Goal: Task Accomplishment & Management: Manage account settings

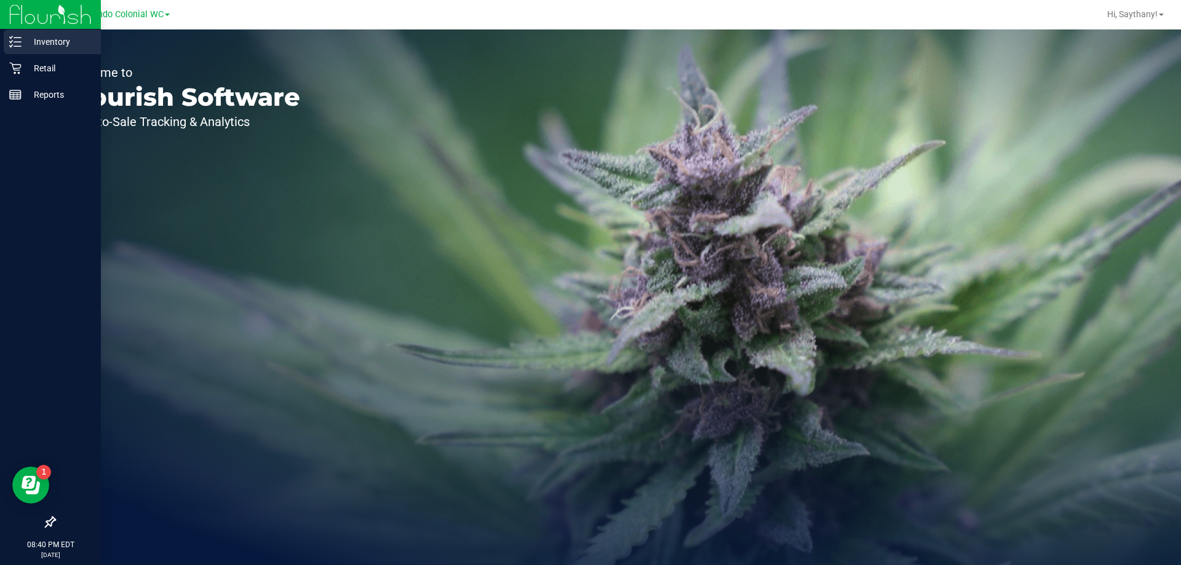
click at [9, 40] on icon at bounding box center [15, 42] width 12 height 12
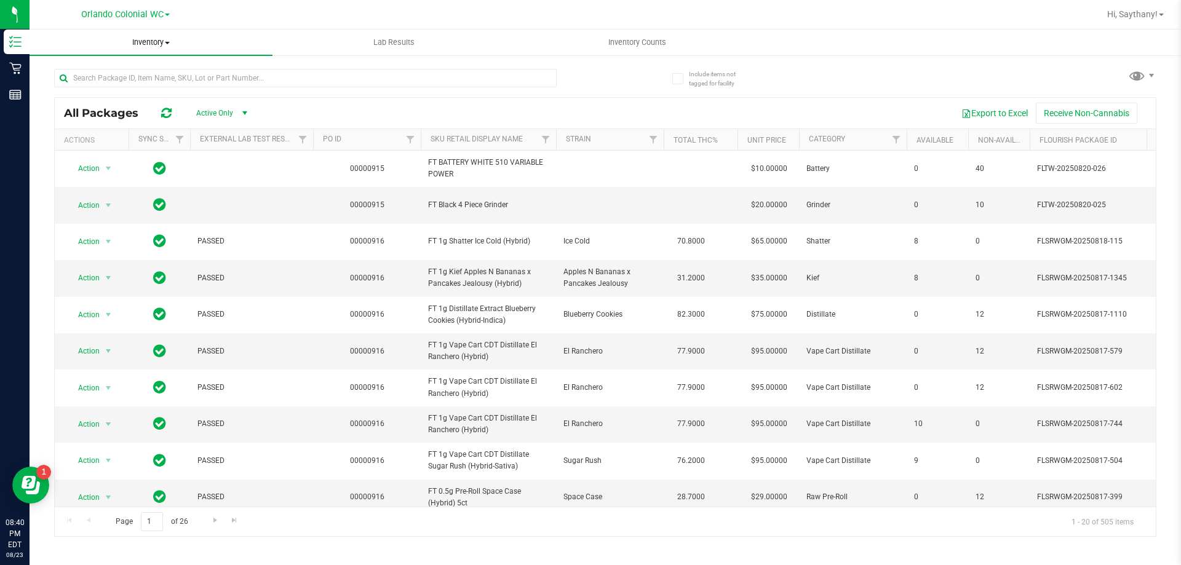
click at [126, 45] on span "Inventory" at bounding box center [151, 42] width 243 height 11
click at [634, 33] on uib-tab-heading "Inventory Counts" at bounding box center [637, 42] width 242 height 25
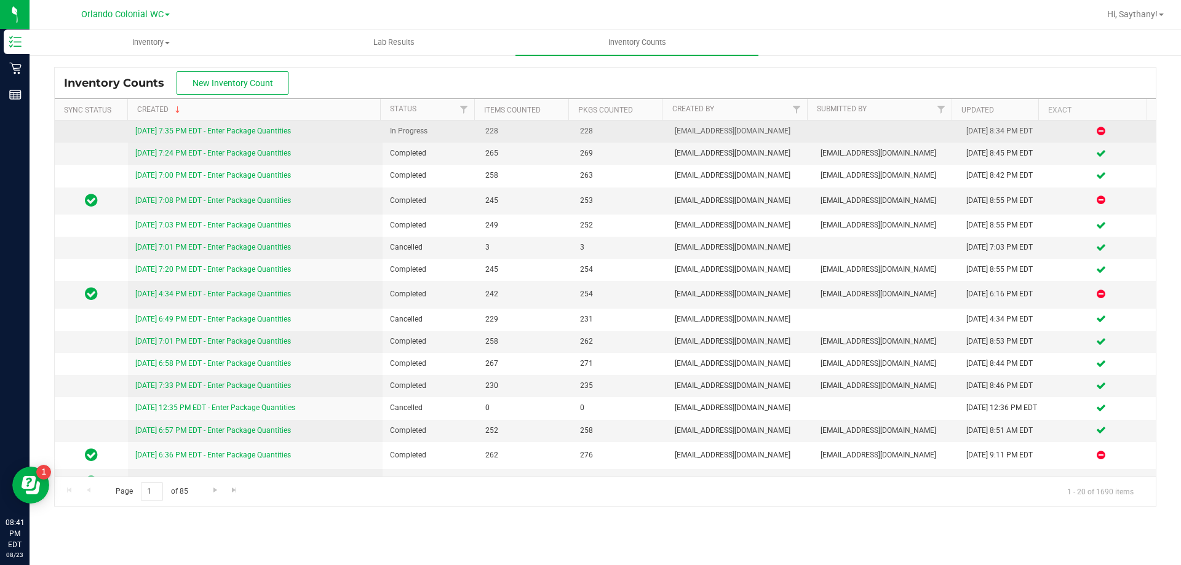
click at [245, 133] on link "[DATE] 7:35 PM EDT - Enter Package Quantities" at bounding box center [213, 131] width 156 height 9
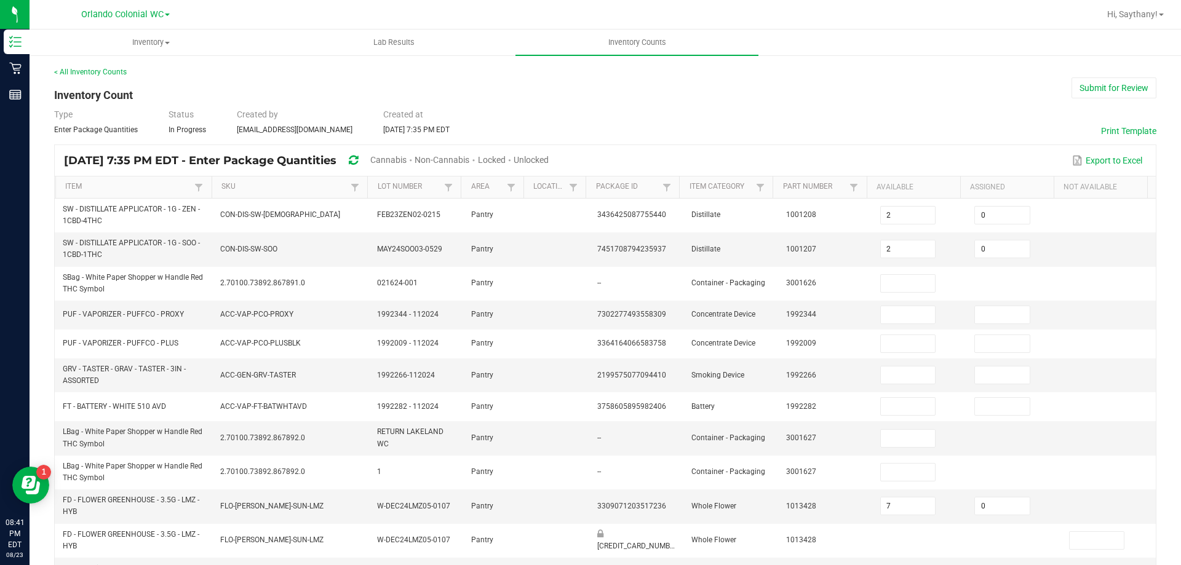
click at [407, 161] on span "Cannabis" at bounding box center [388, 160] width 36 height 10
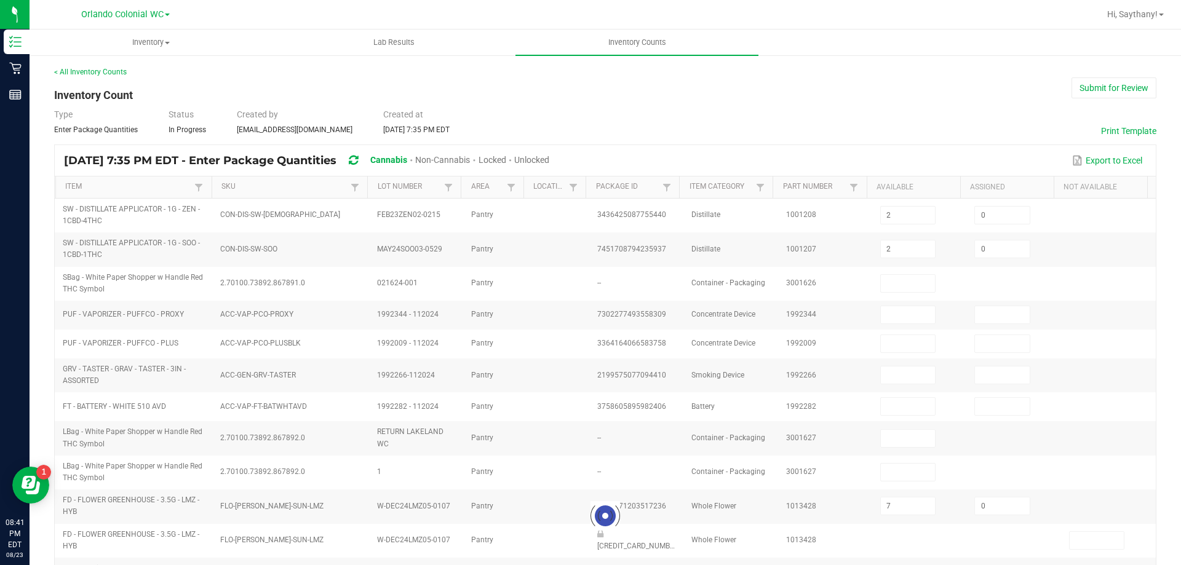
type input "7"
type input "0"
type input "5"
type input "6"
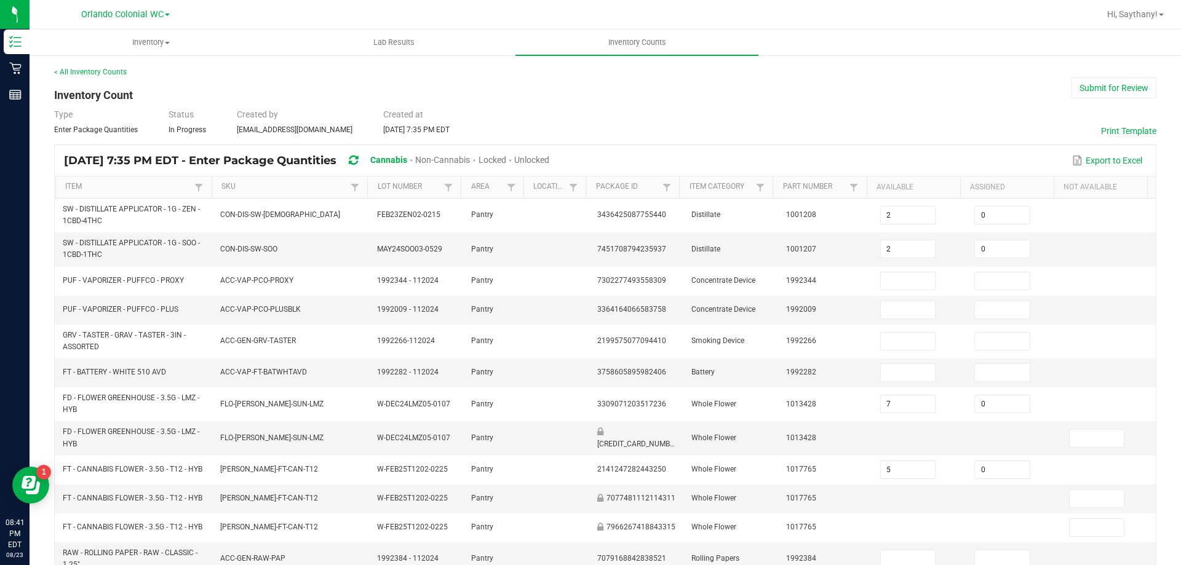
click at [549, 159] on span "Unlocked" at bounding box center [531, 160] width 35 height 10
type input "6"
type input "0"
type input "7"
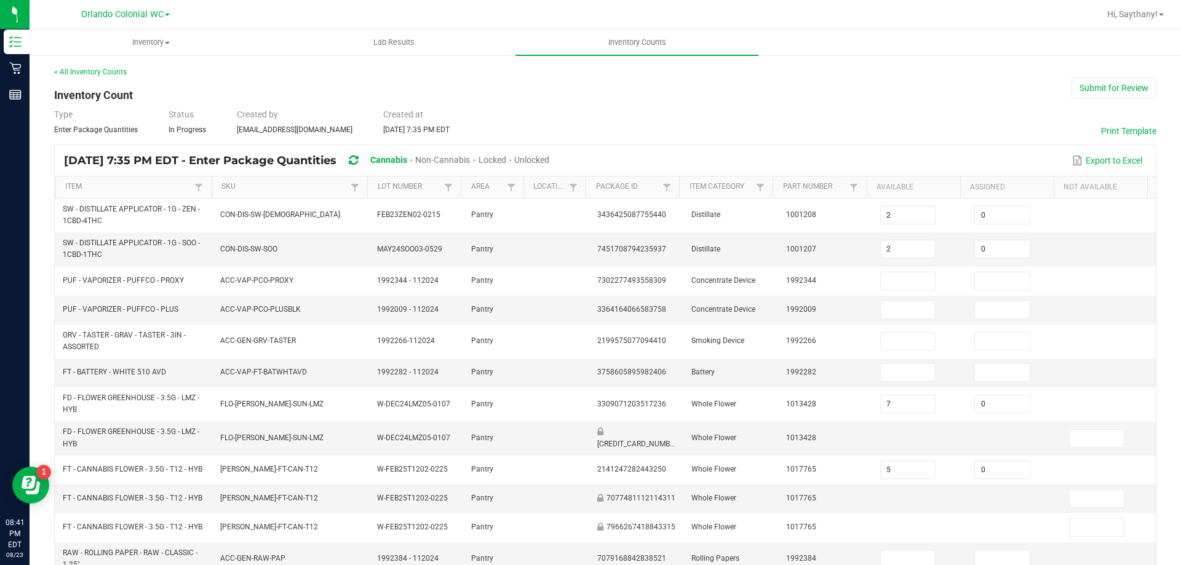
type input "0"
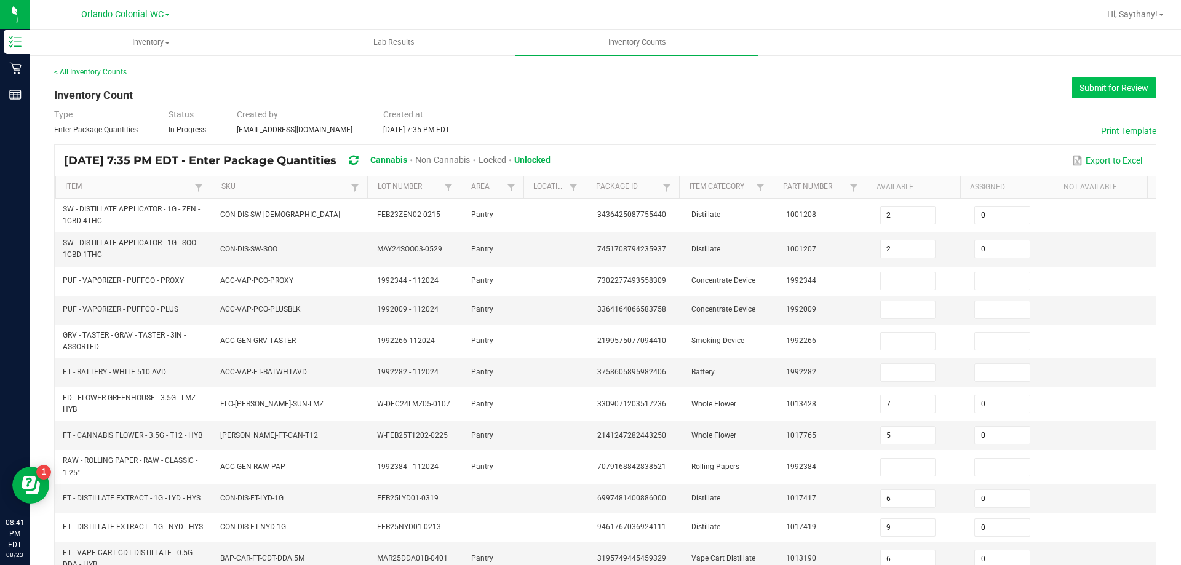
click at [1114, 92] on button "Submit for Review" at bounding box center [1114, 88] width 85 height 21
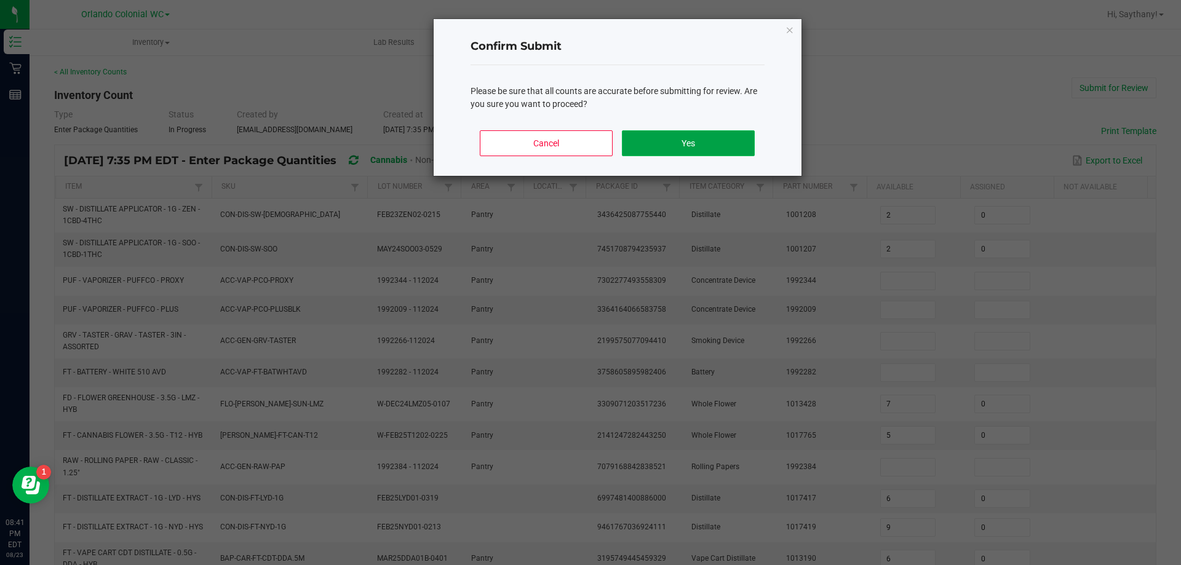
click at [704, 147] on button "Yes" at bounding box center [688, 143] width 132 height 26
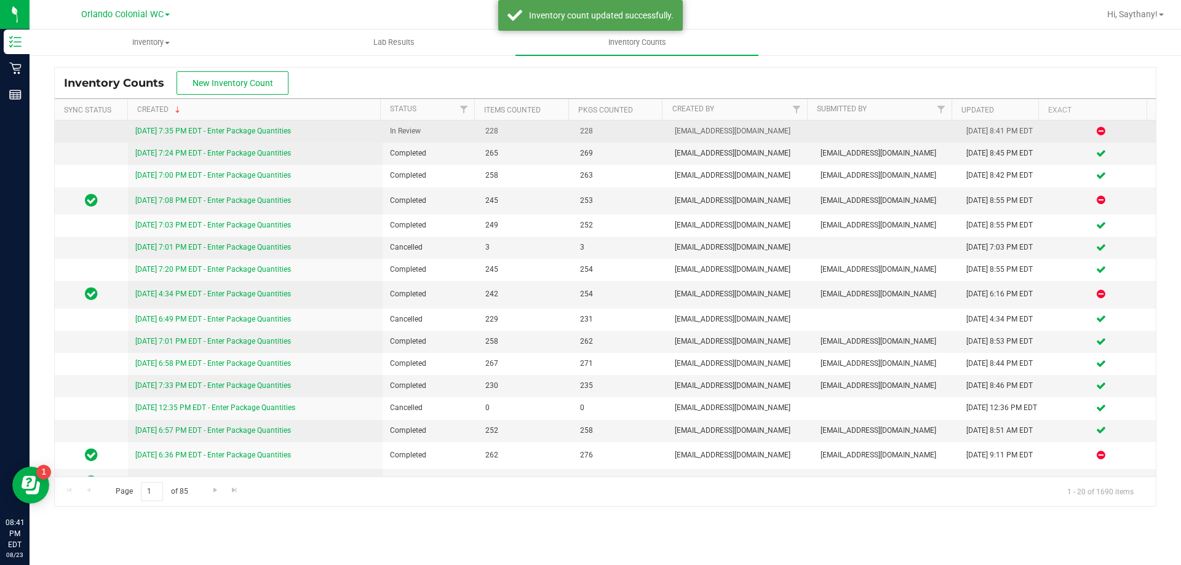
click at [232, 130] on link "[DATE] 7:35 PM EDT - Enter Package Quantities" at bounding box center [213, 131] width 156 height 9
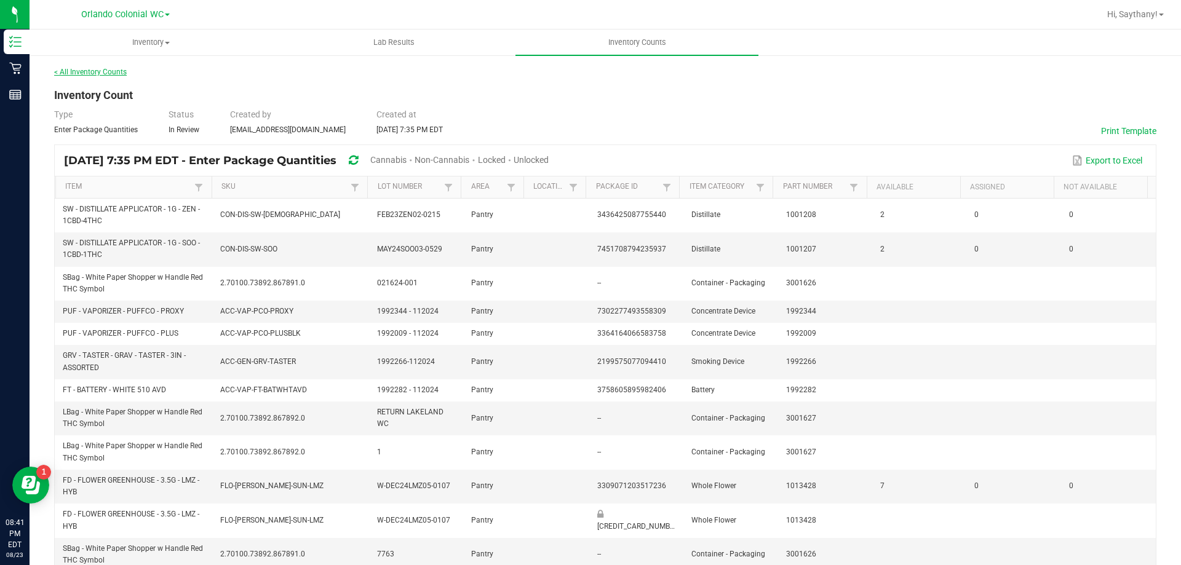
click at [80, 68] on link "< All Inventory Counts" at bounding box center [90, 72] width 73 height 9
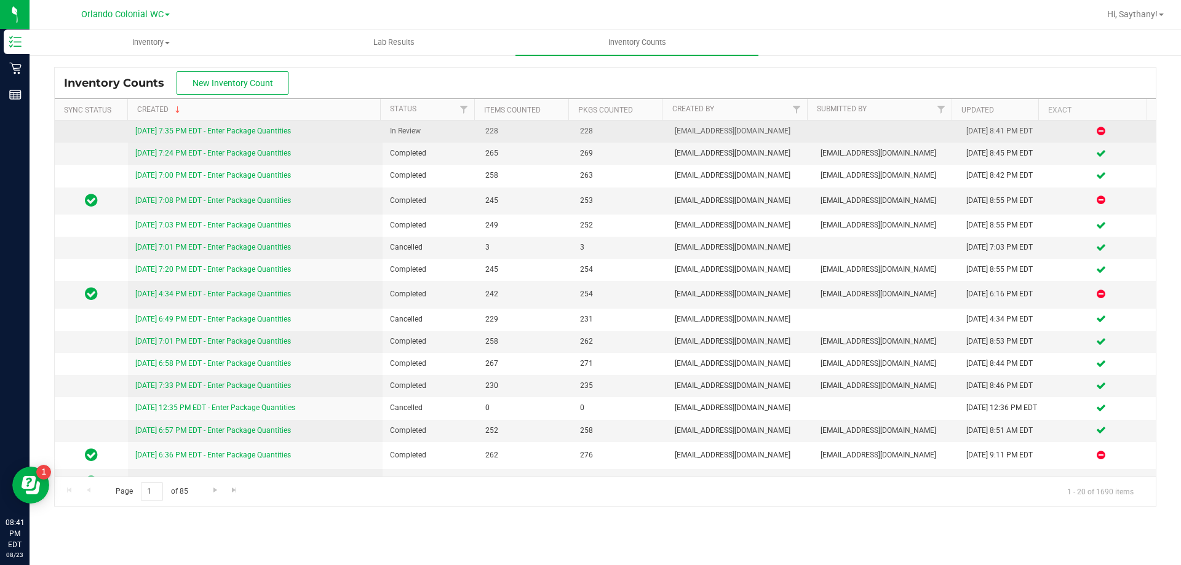
click at [279, 133] on link "[DATE] 7:35 PM EDT - Enter Package Quantities" at bounding box center [213, 131] width 156 height 9
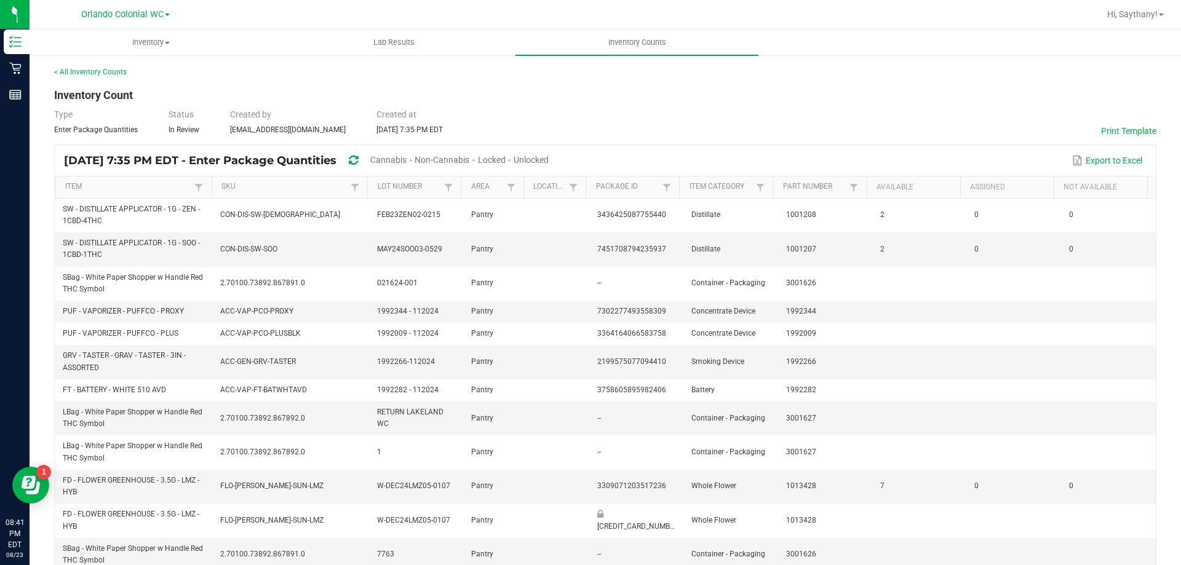
click at [413, 154] on div "Cannabis" at bounding box center [392, 160] width 44 height 23
click at [549, 162] on span "Unlocked" at bounding box center [531, 160] width 35 height 10
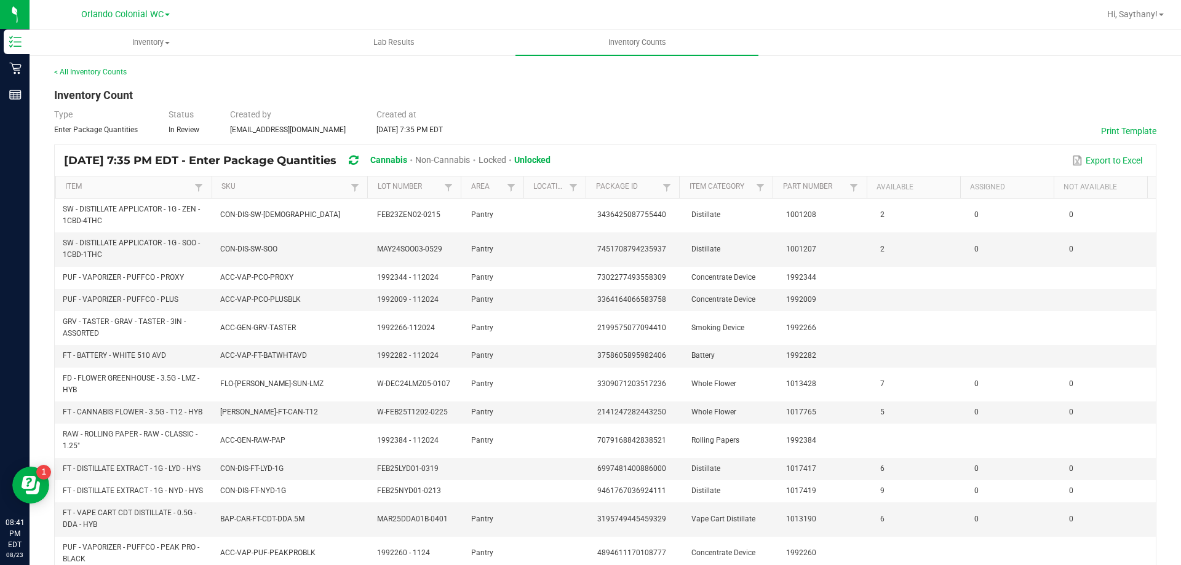
click at [407, 156] on span "Cannabis" at bounding box center [388, 160] width 37 height 10
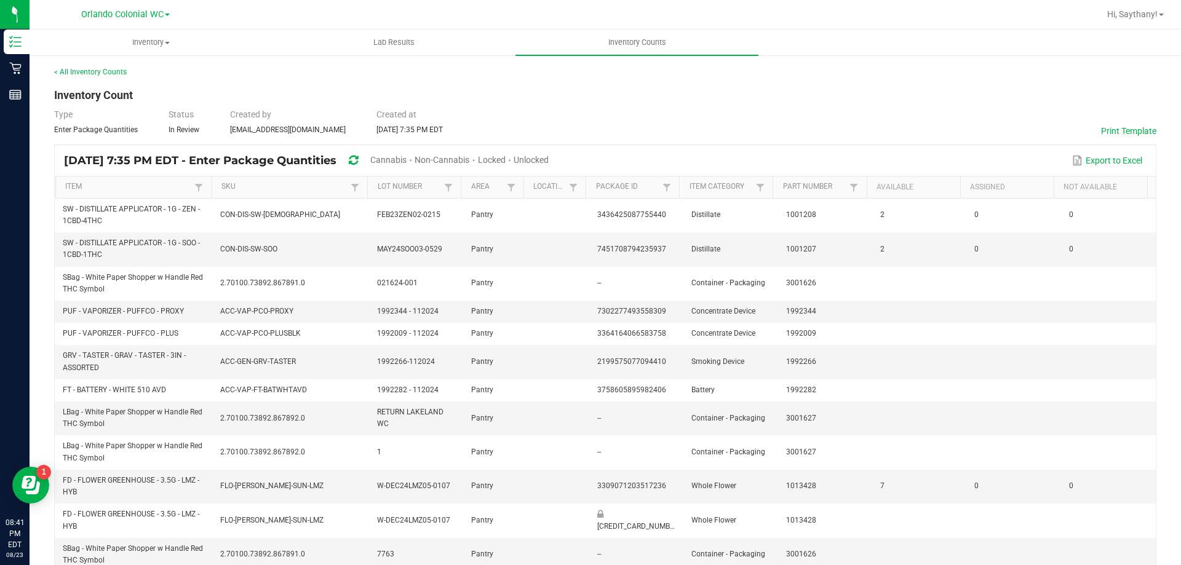
click at [407, 156] on span "Cannabis" at bounding box center [388, 160] width 36 height 10
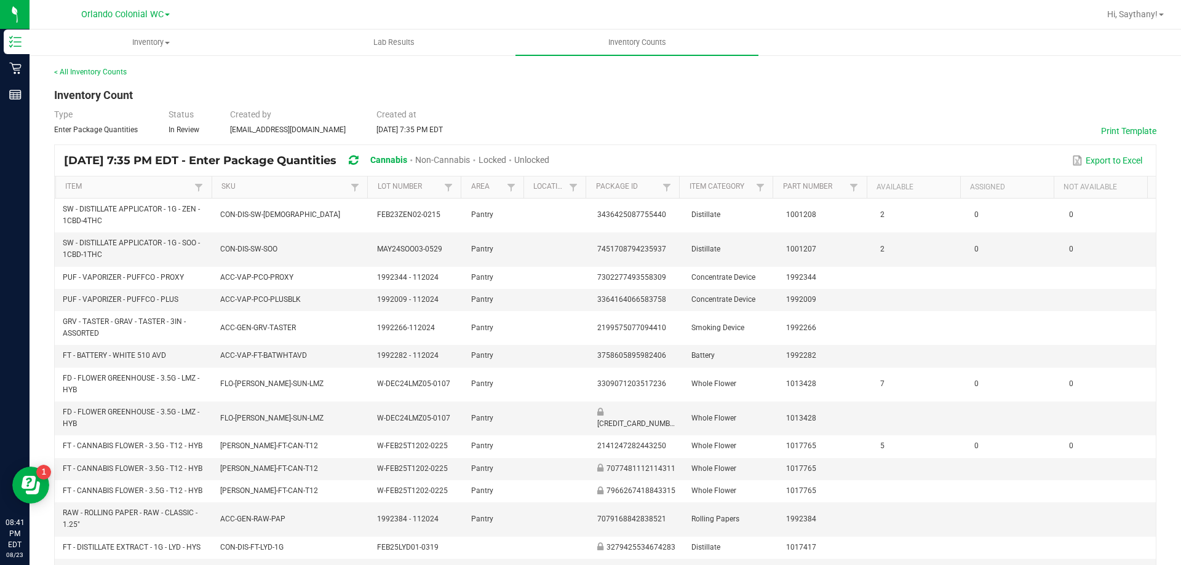
click at [549, 162] on span "Unlocked" at bounding box center [531, 160] width 35 height 10
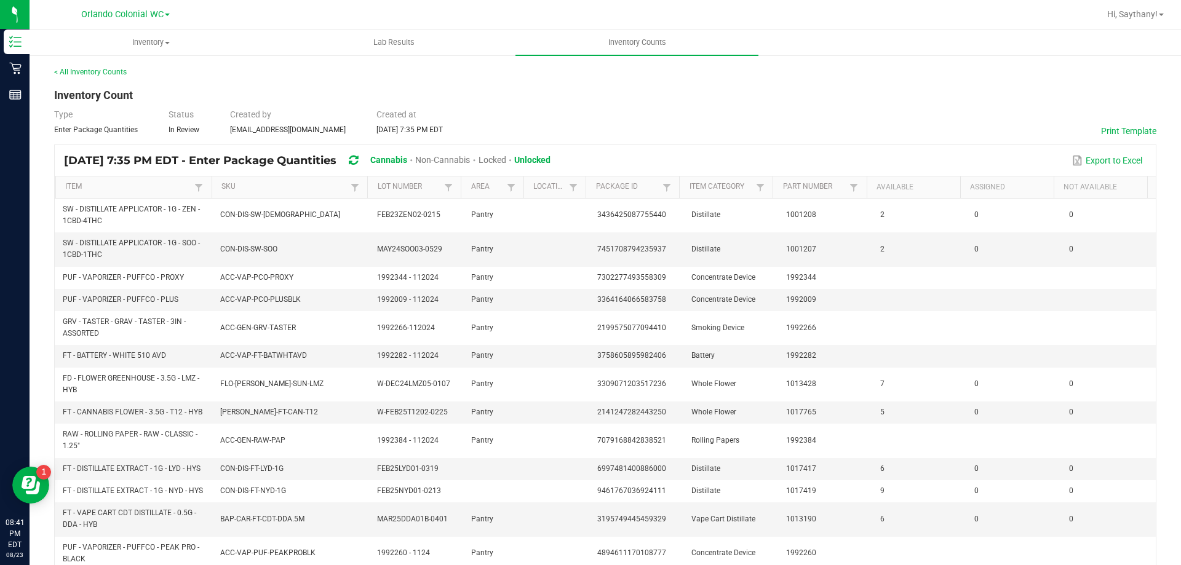
click at [174, 127] on span "In Review" at bounding box center [184, 129] width 31 height 9
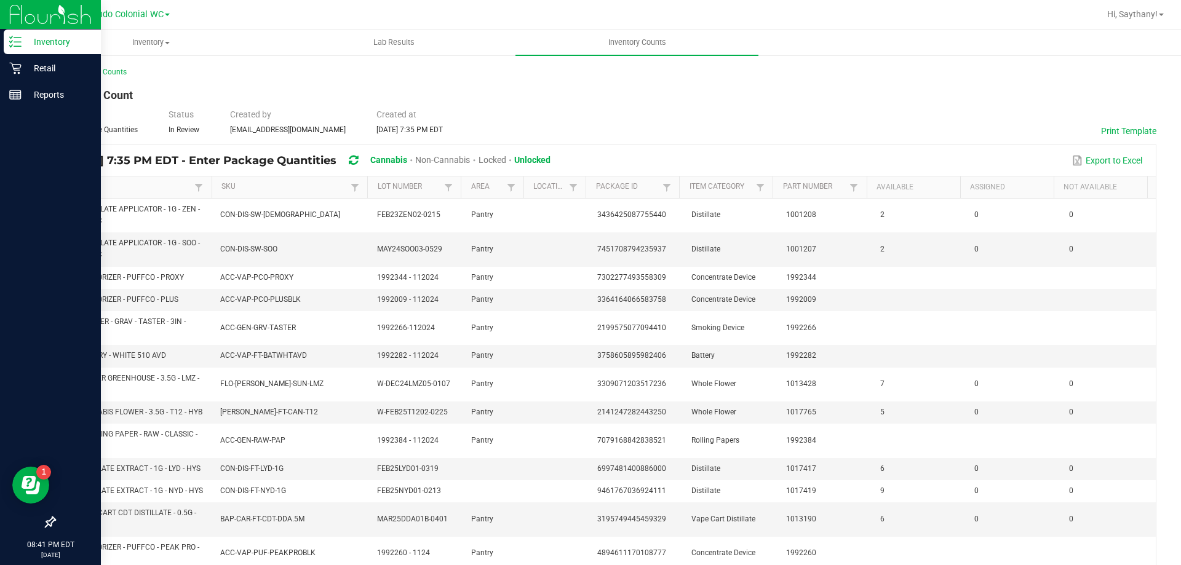
click at [9, 42] on icon at bounding box center [15, 42] width 12 height 12
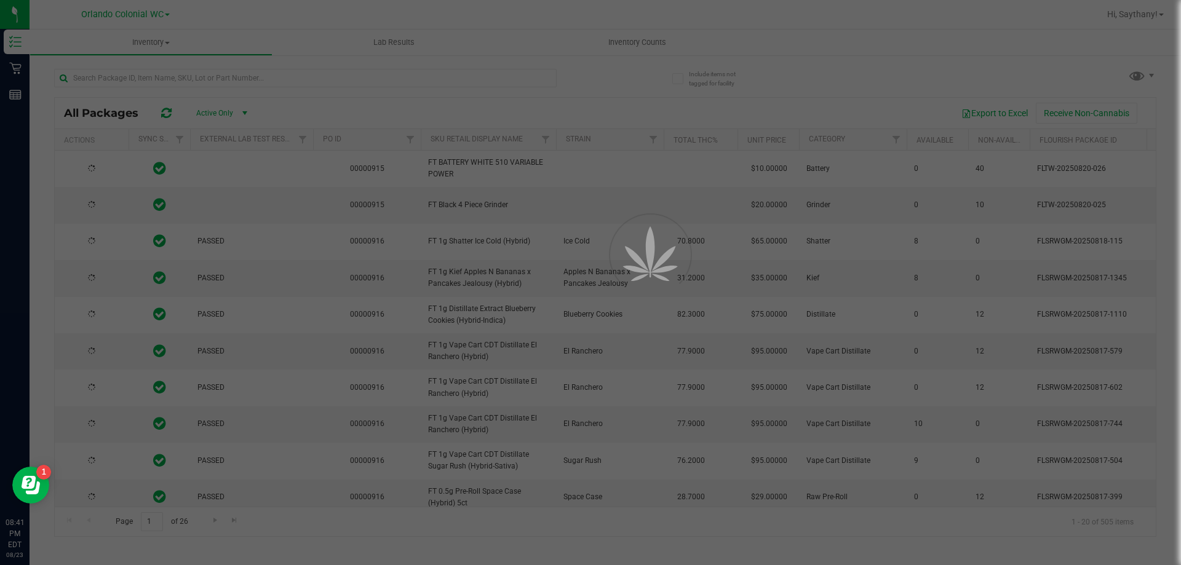
click at [628, 43] on div at bounding box center [590, 282] width 1181 height 565
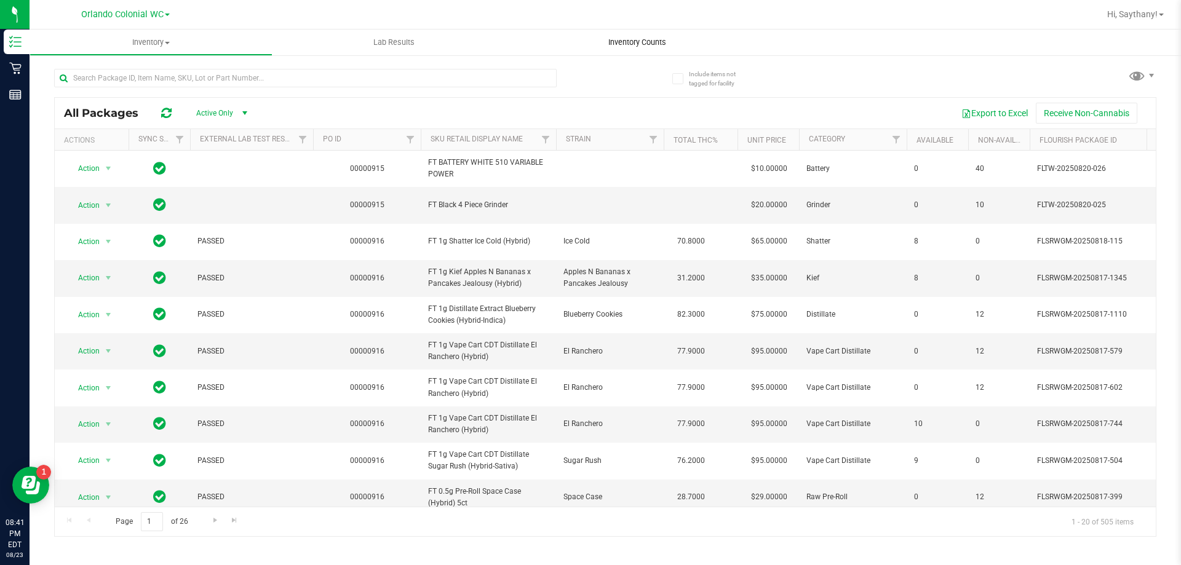
click at [632, 44] on span "Inventory Counts" at bounding box center [637, 42] width 91 height 11
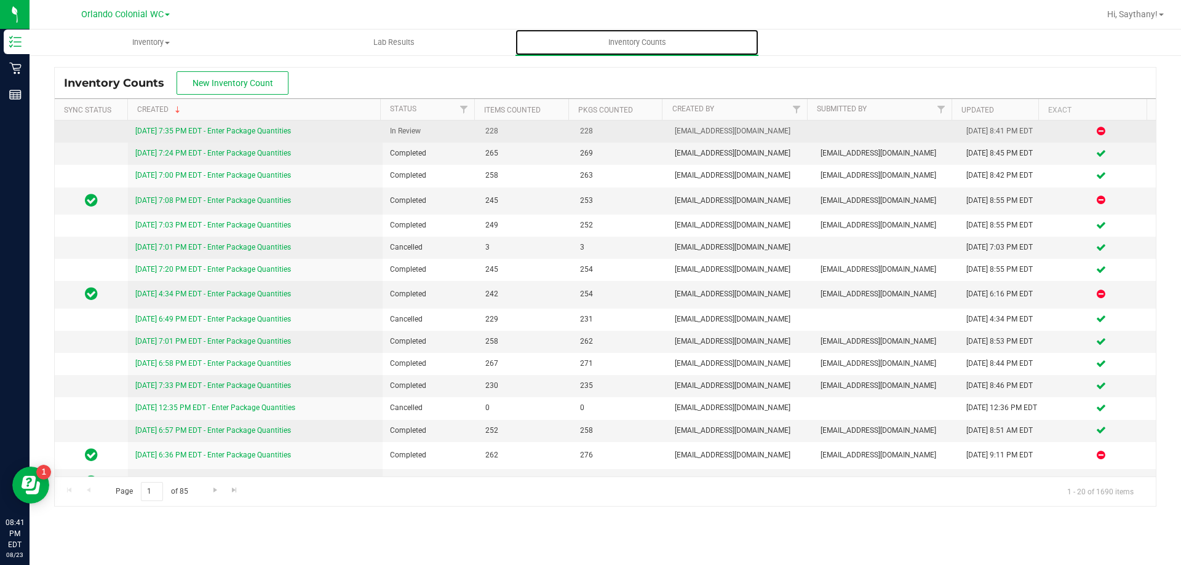
click at [244, 135] on link "[DATE] 7:35 PM EDT - Enter Package Quantities" at bounding box center [213, 131] width 156 height 9
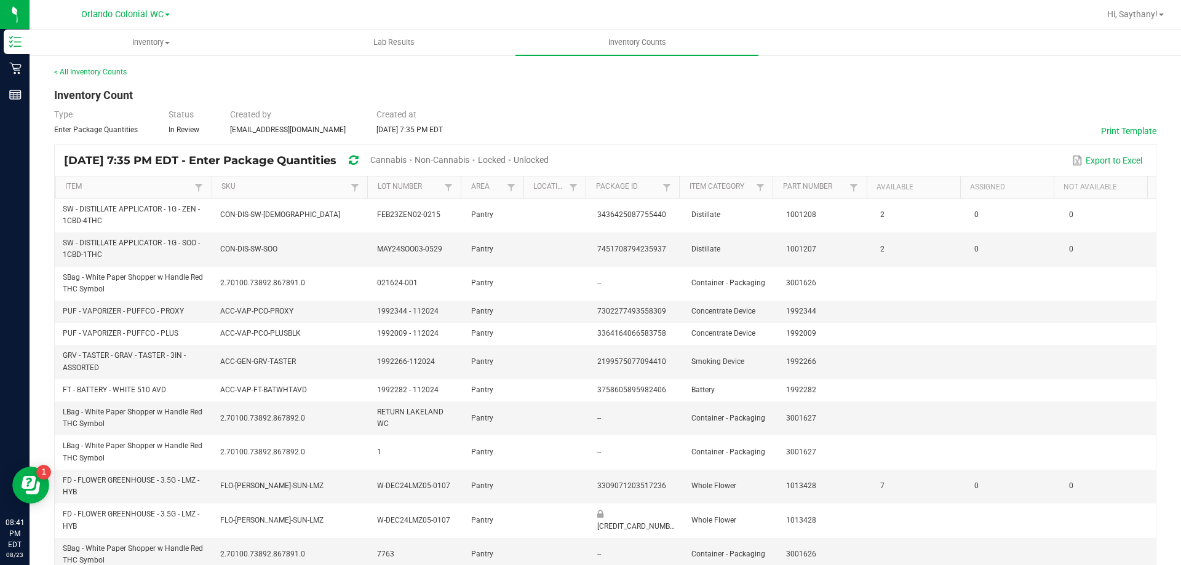
click at [407, 161] on span "Cannabis" at bounding box center [388, 160] width 36 height 10
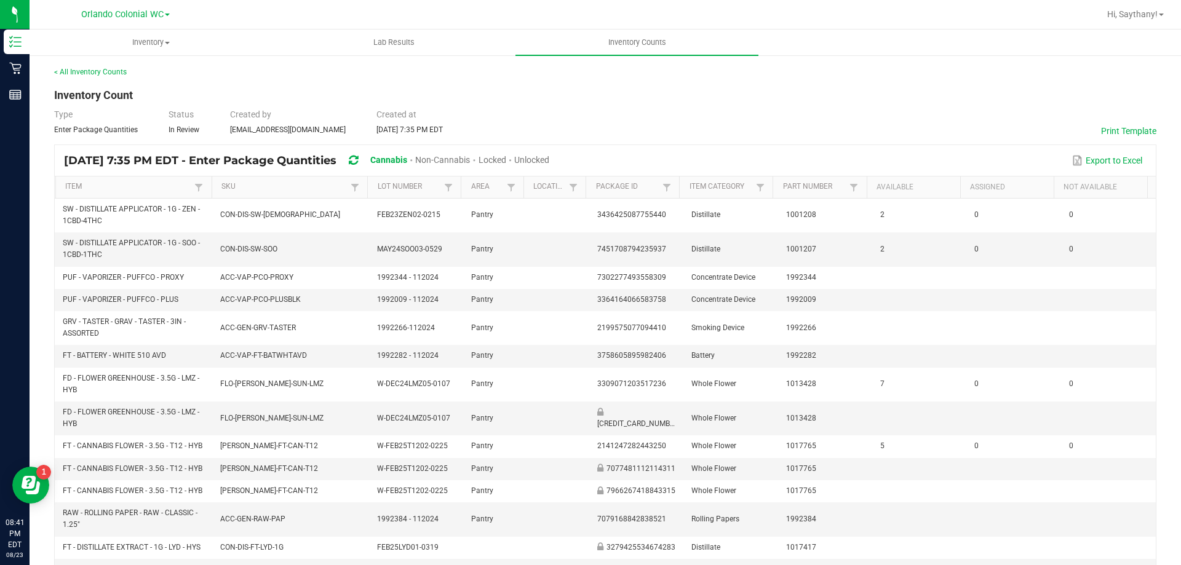
click at [549, 153] on div "Unlocked" at bounding box center [531, 160] width 35 height 23
click at [549, 155] on span "Unlocked" at bounding box center [531, 160] width 35 height 10
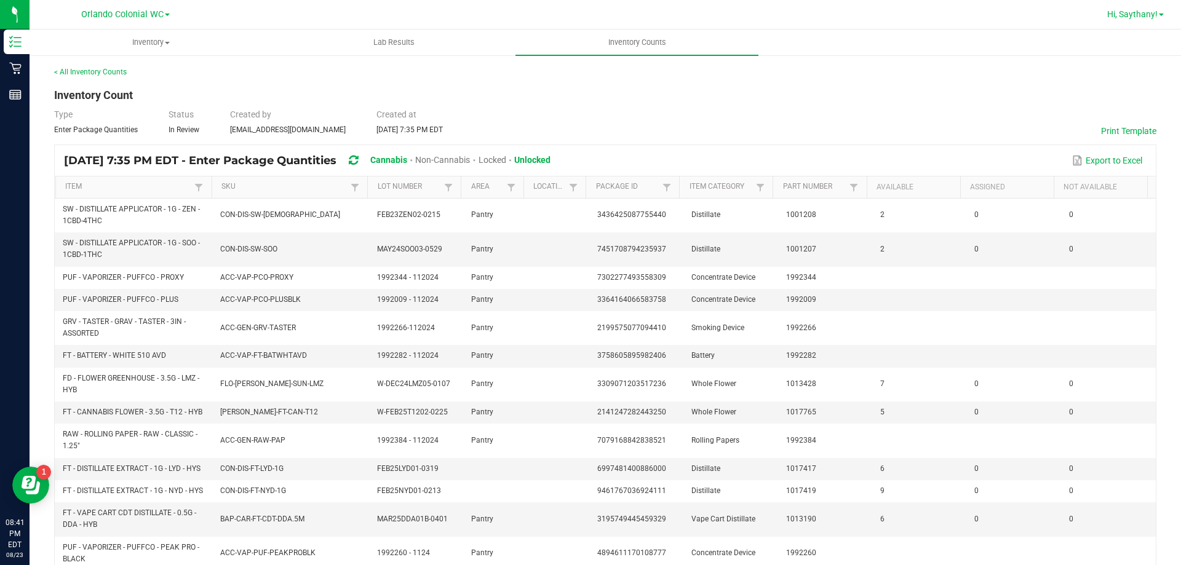
click at [1129, 13] on span "Hi, Saythany!" at bounding box center [1132, 14] width 50 height 10
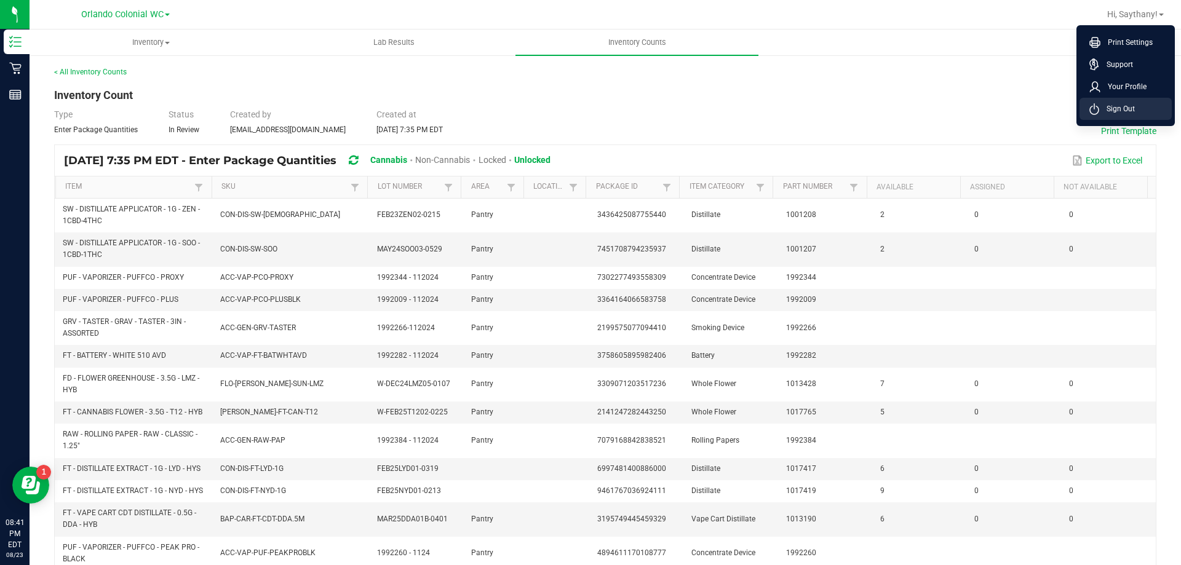
click at [1127, 109] on span "Sign Out" at bounding box center [1117, 109] width 36 height 12
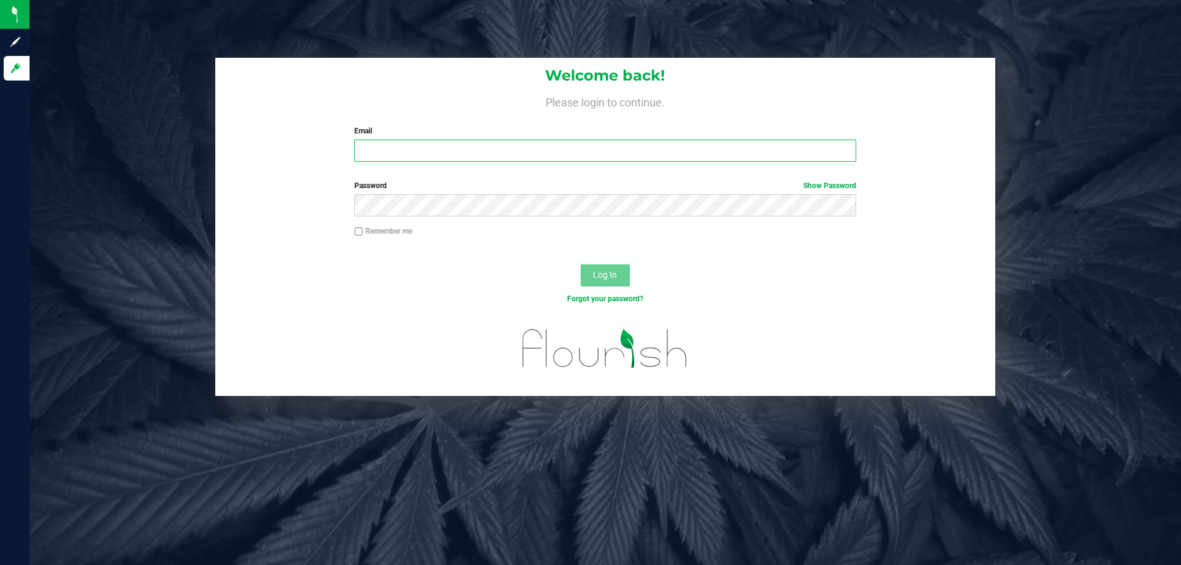
click at [627, 150] on input "Email" at bounding box center [604, 151] width 501 height 22
type input "[EMAIL_ADDRESS][DOMAIN_NAME]"
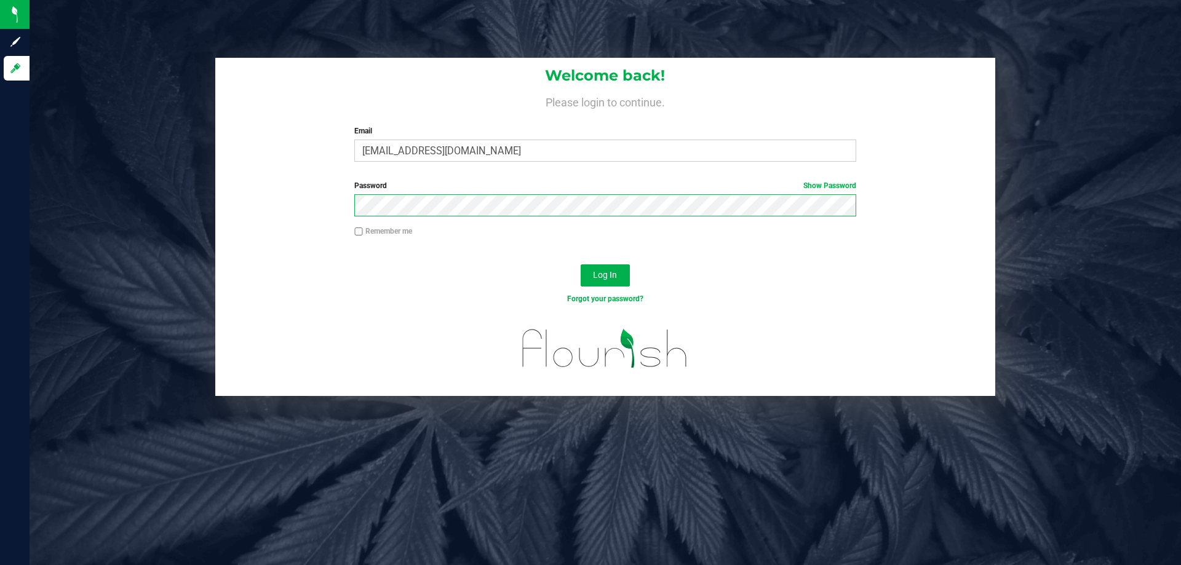
click at [581, 265] on button "Log In" at bounding box center [605, 276] width 49 height 22
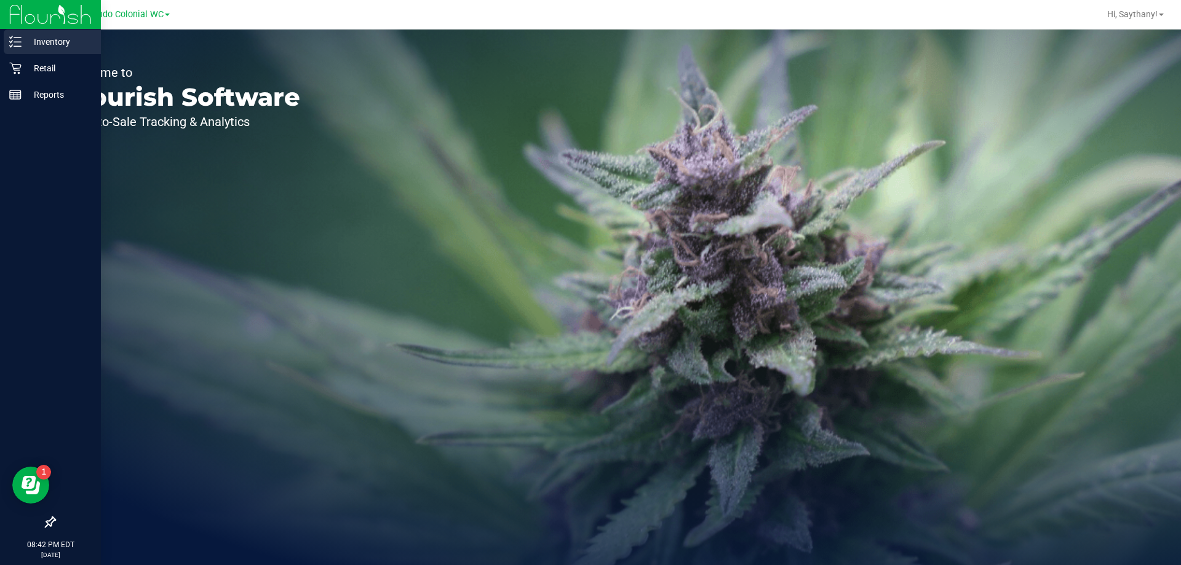
click at [19, 38] on line at bounding box center [17, 38] width 7 height 0
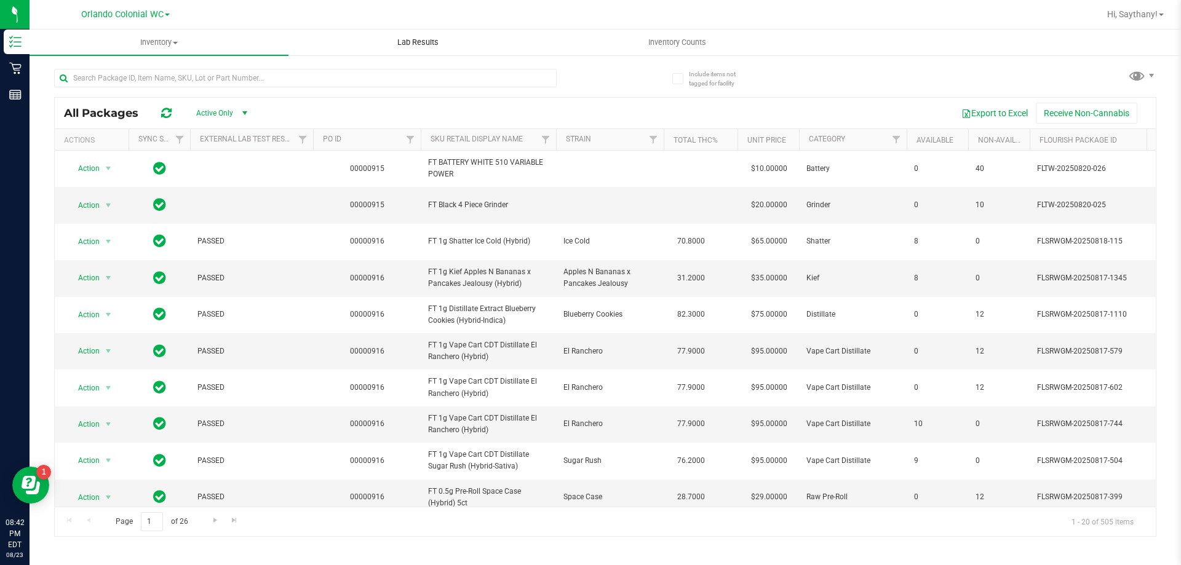
click at [428, 42] on span "Lab Results" at bounding box center [418, 42] width 74 height 11
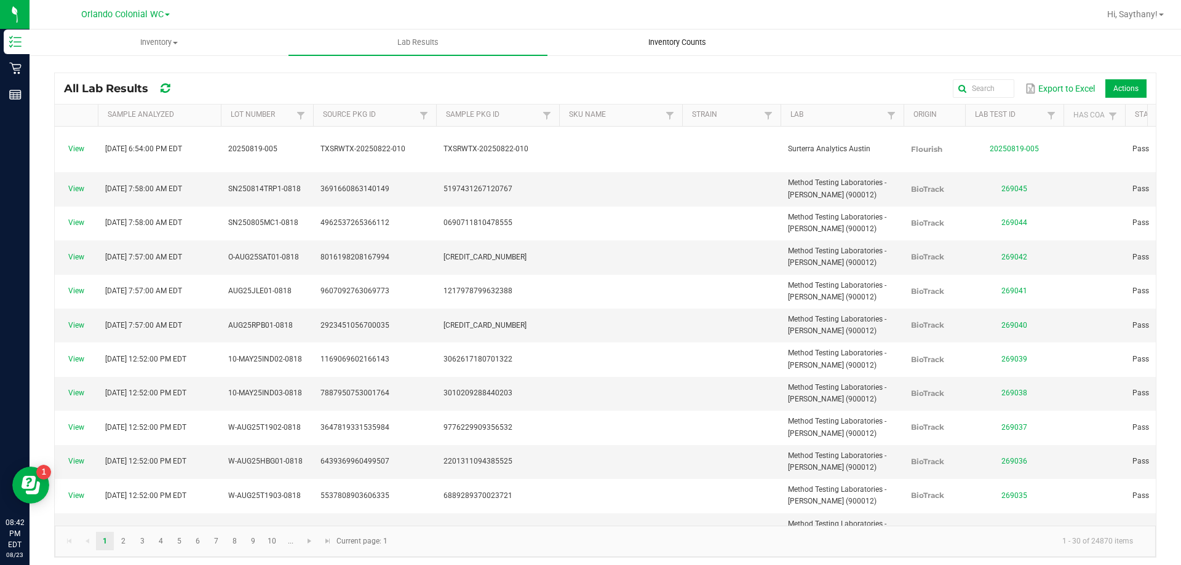
click at [673, 36] on uib-tab-heading "Inventory Counts" at bounding box center [677, 42] width 258 height 25
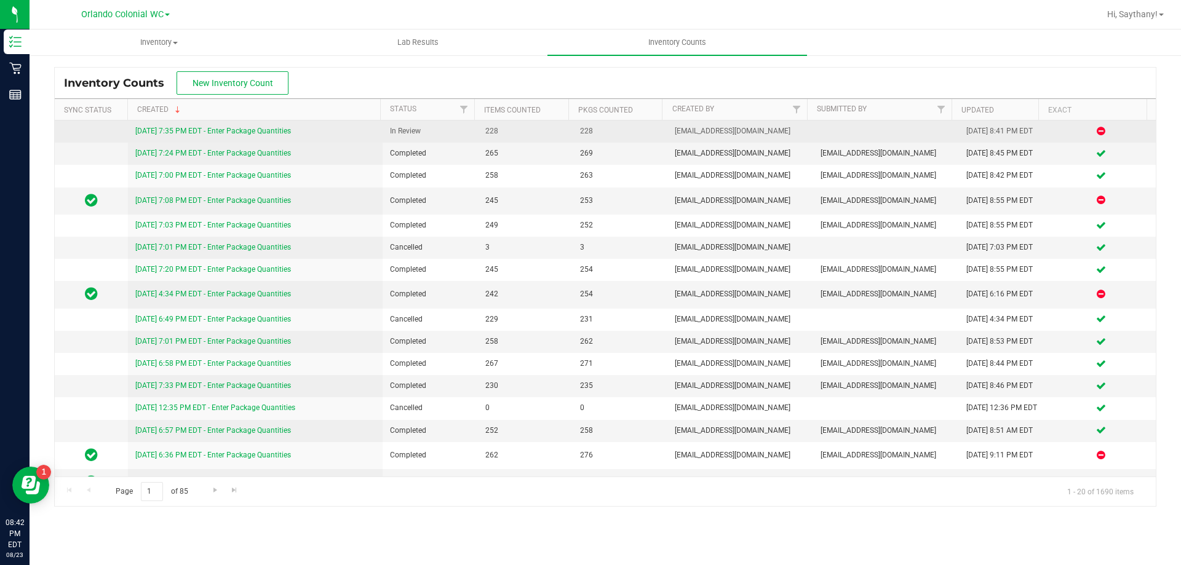
click at [216, 128] on link "[DATE] 7:35 PM EDT - Enter Package Quantities" at bounding box center [213, 131] width 156 height 9
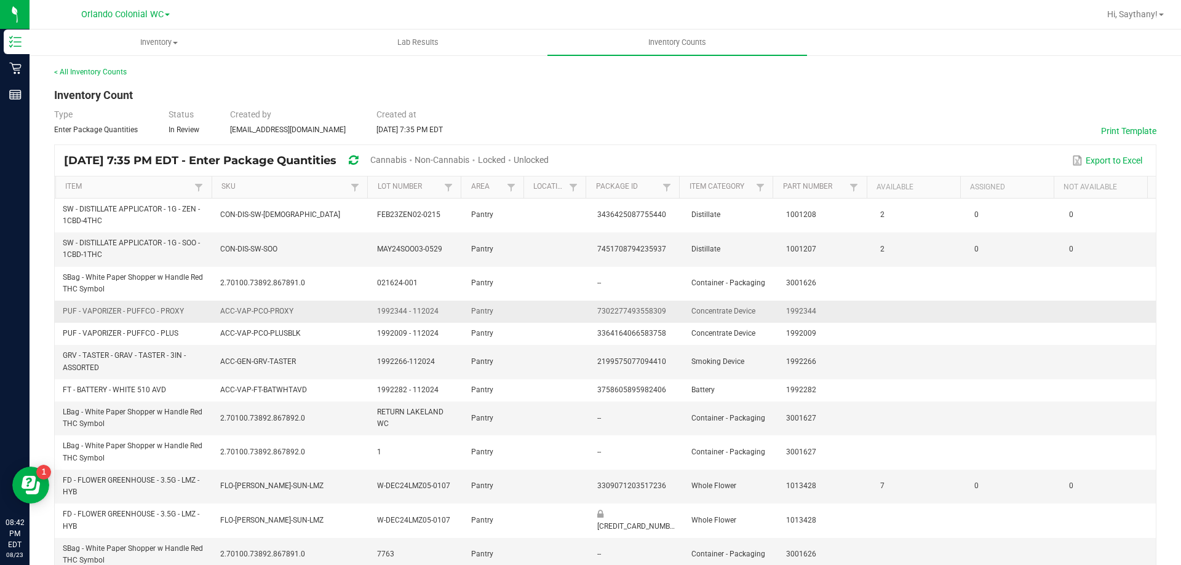
scroll to position [265, 0]
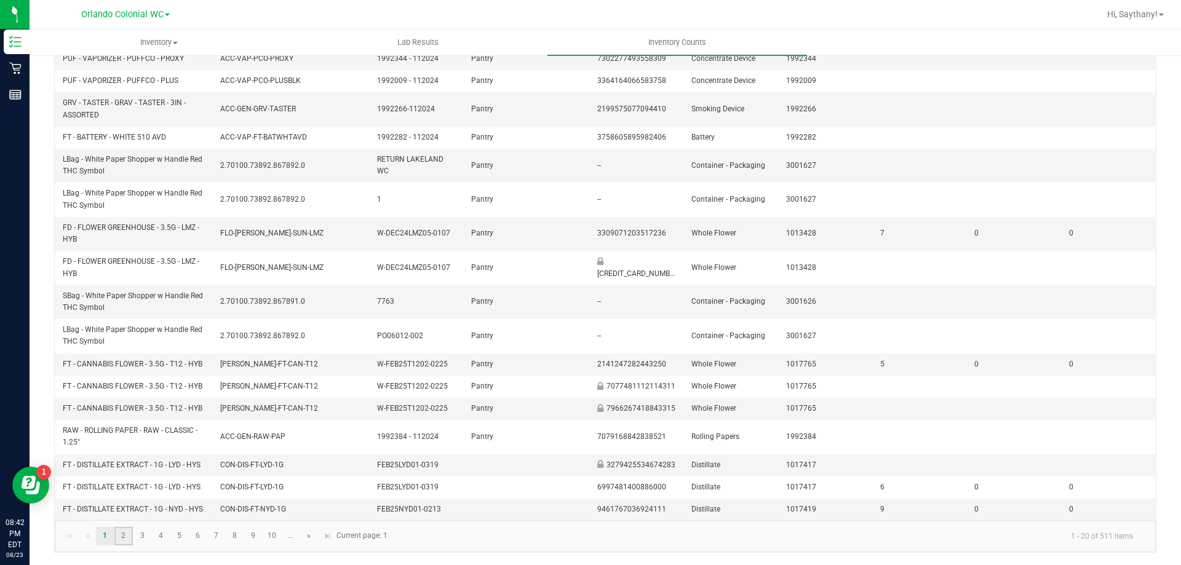
click at [116, 538] on link "2" at bounding box center [123, 536] width 18 height 18
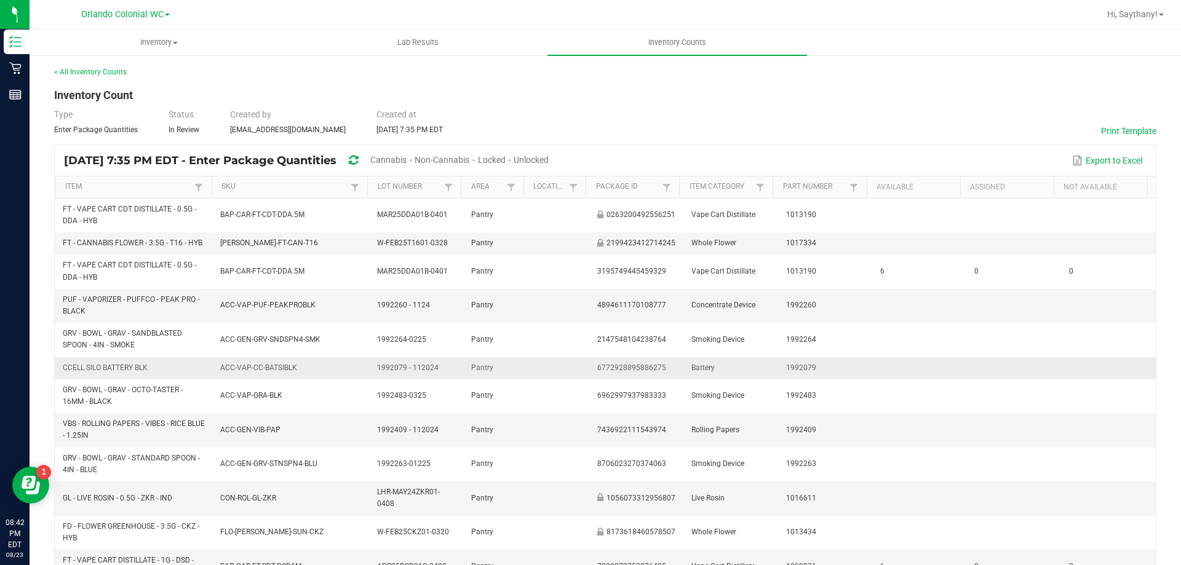
click at [1088, 366] on td at bounding box center [1109, 368] width 94 height 22
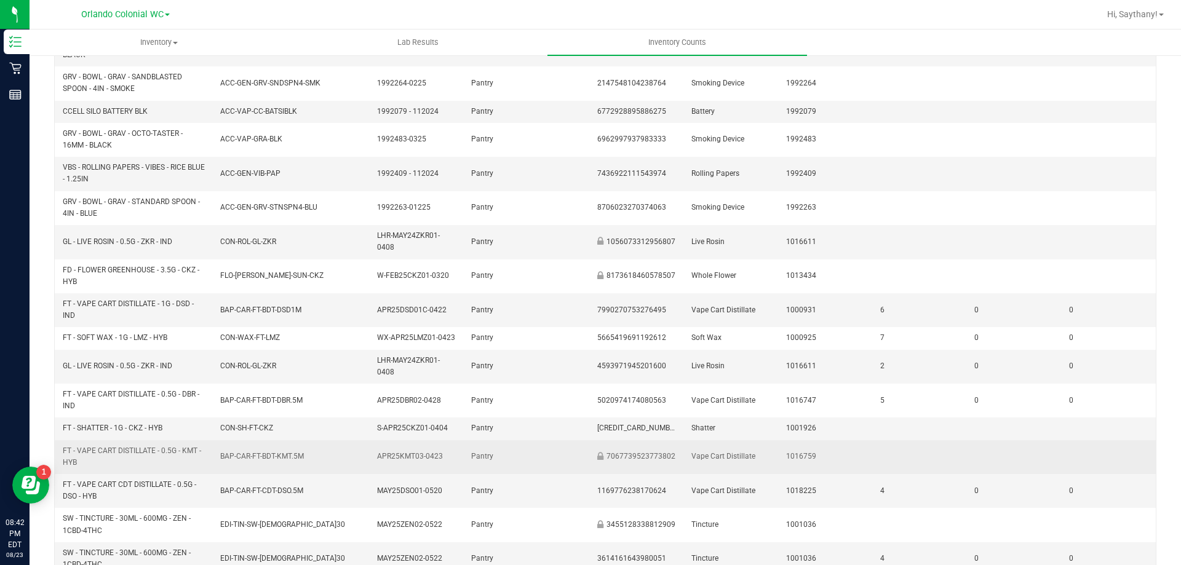
scroll to position [312, 0]
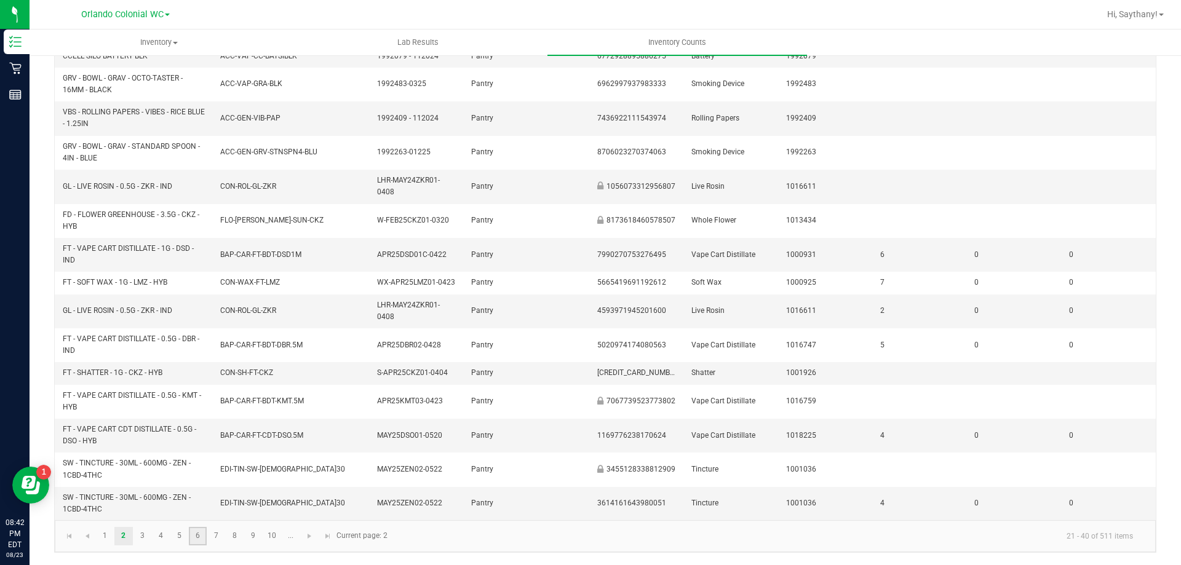
click at [196, 535] on link "6" at bounding box center [198, 536] width 18 height 18
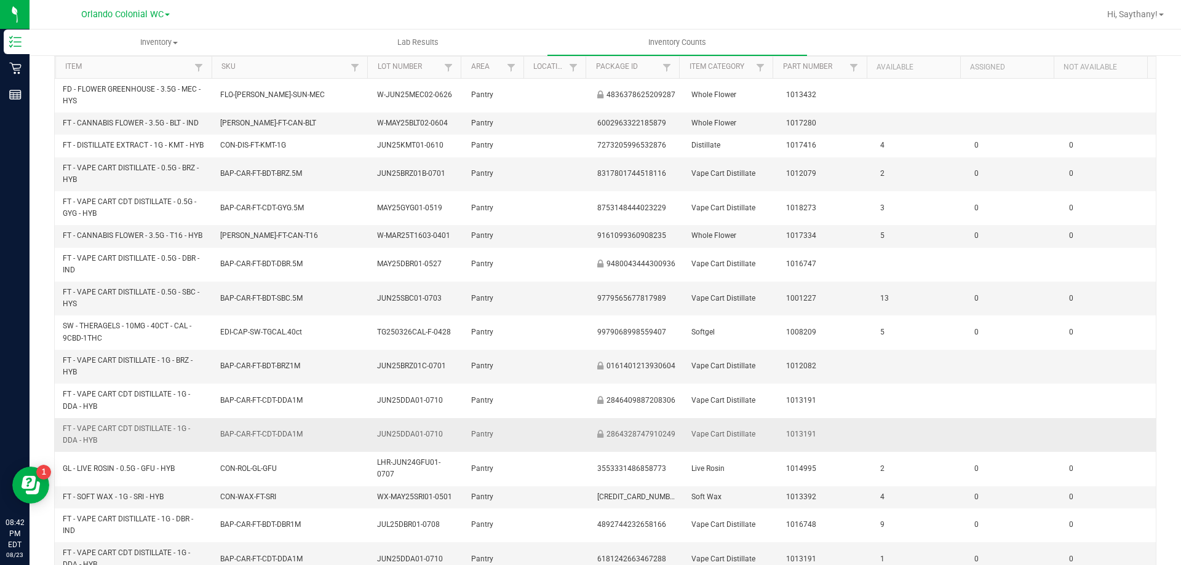
scroll to position [0, 0]
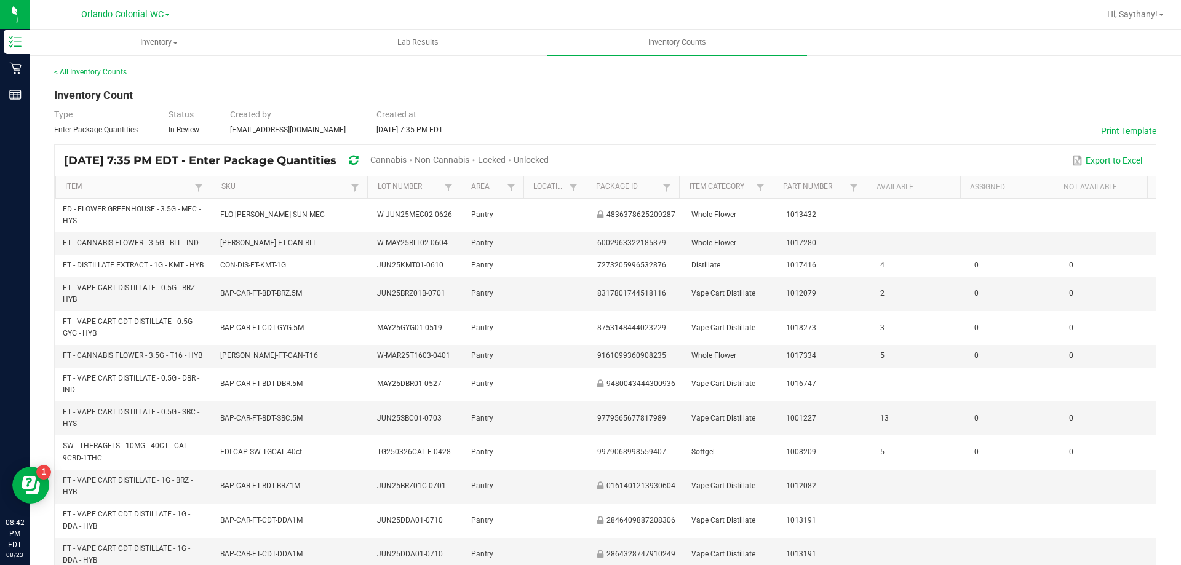
click at [407, 157] on span "Cannabis" at bounding box center [388, 160] width 36 height 10
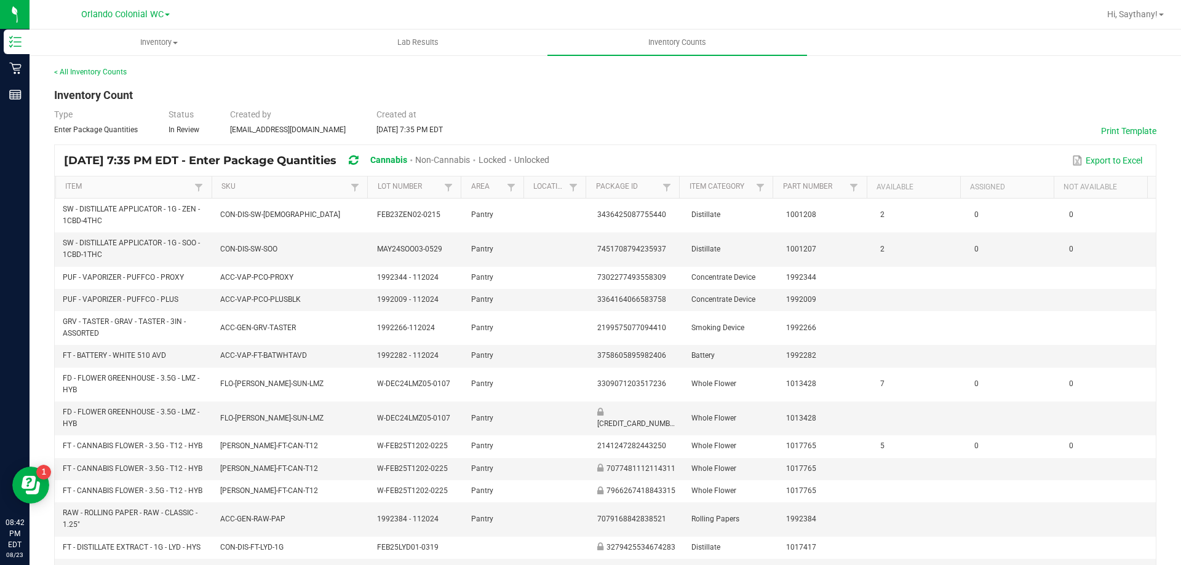
click at [549, 159] on span "Unlocked" at bounding box center [531, 160] width 35 height 10
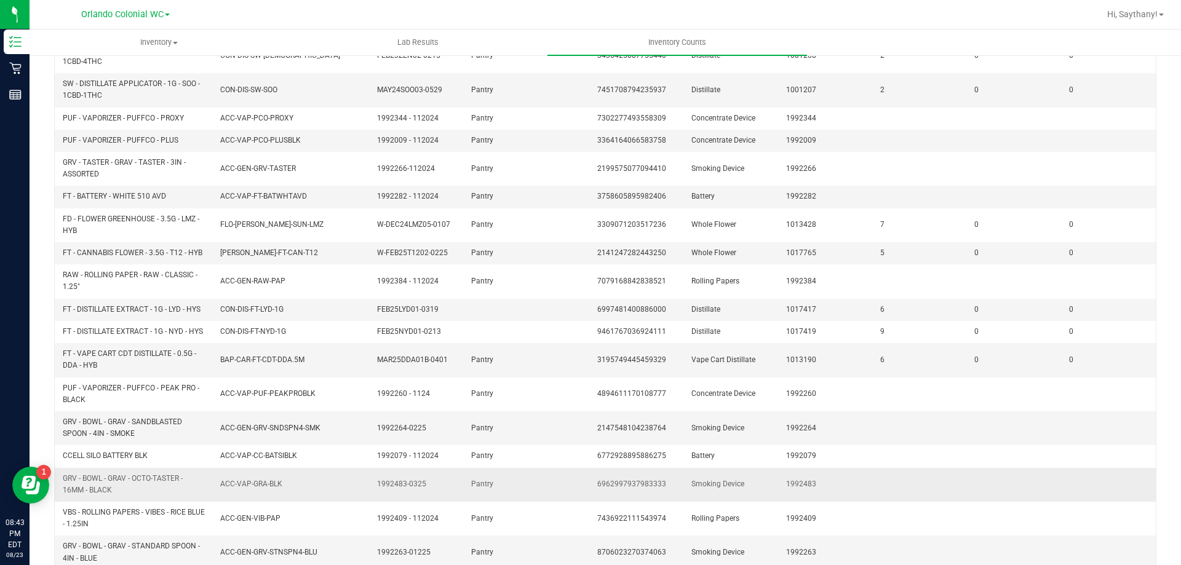
scroll to position [276, 0]
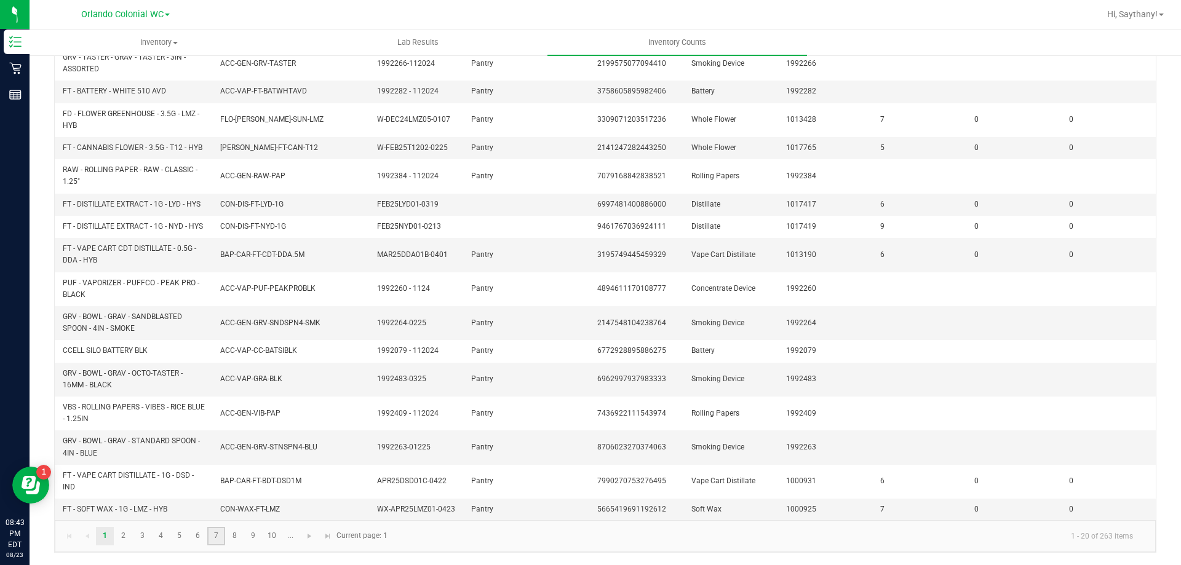
click at [209, 536] on link "7" at bounding box center [216, 536] width 18 height 18
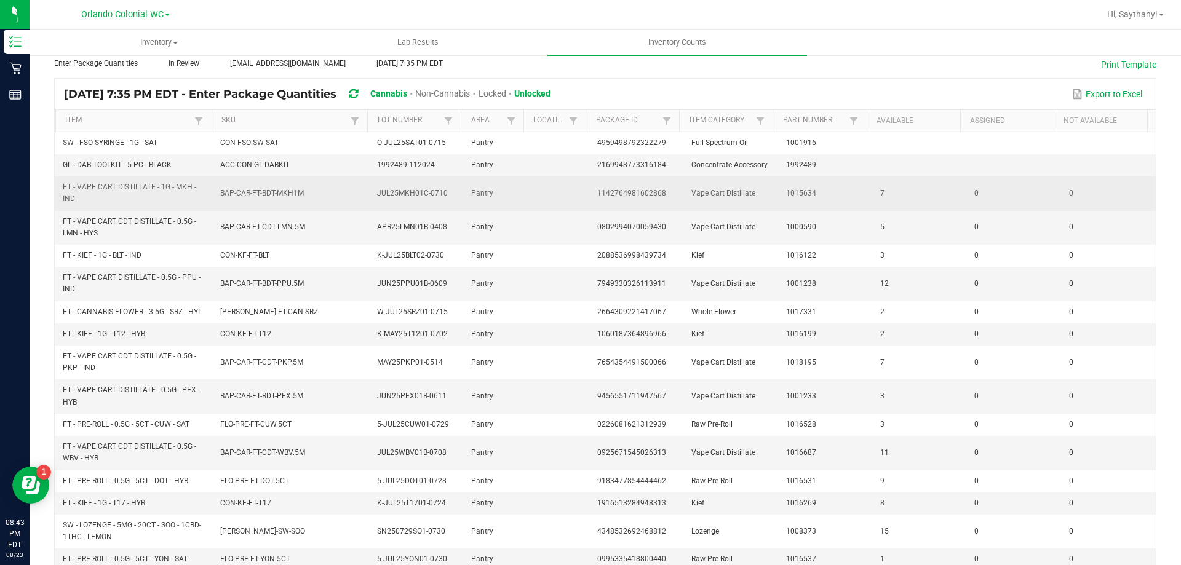
scroll to position [0, 0]
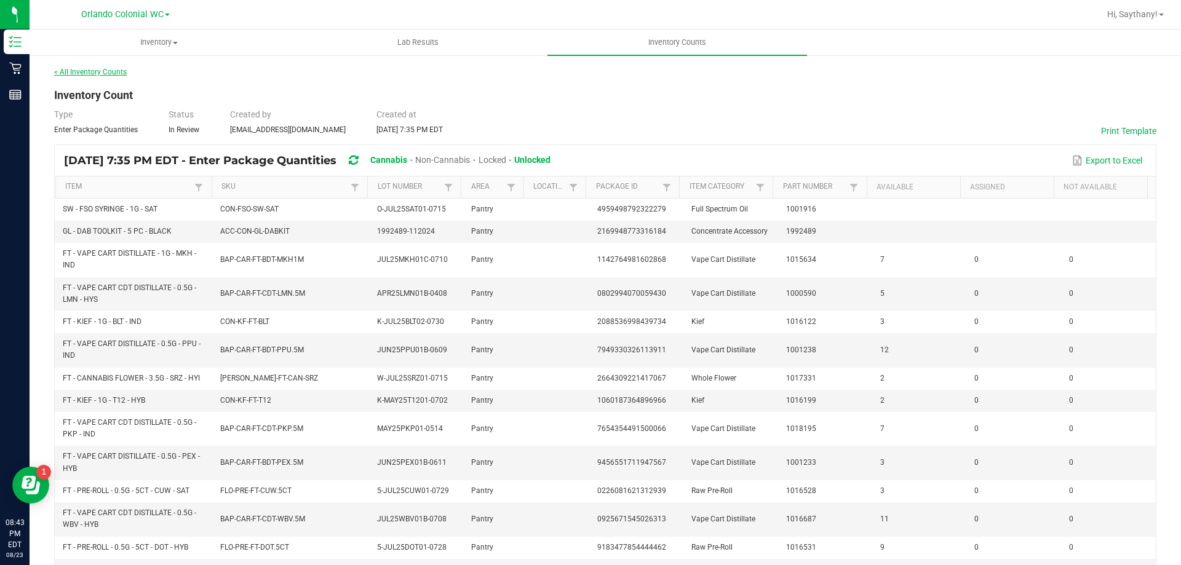
click at [119, 73] on link "< All Inventory Counts" at bounding box center [90, 72] width 73 height 9
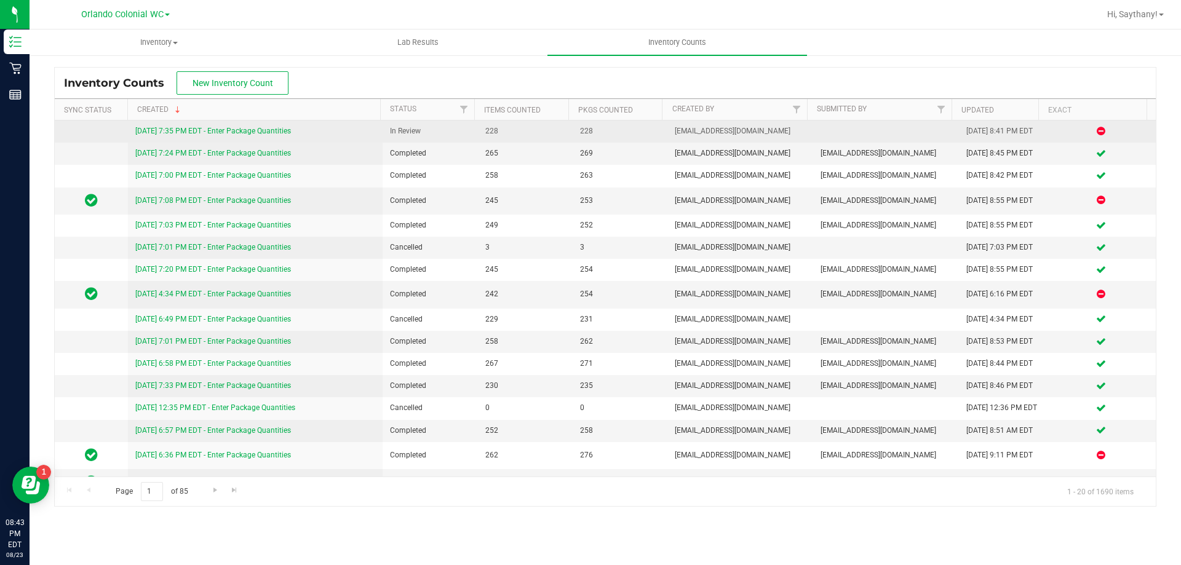
click at [264, 132] on link "[DATE] 7:35 PM EDT - Enter Package Quantities" at bounding box center [213, 131] width 156 height 9
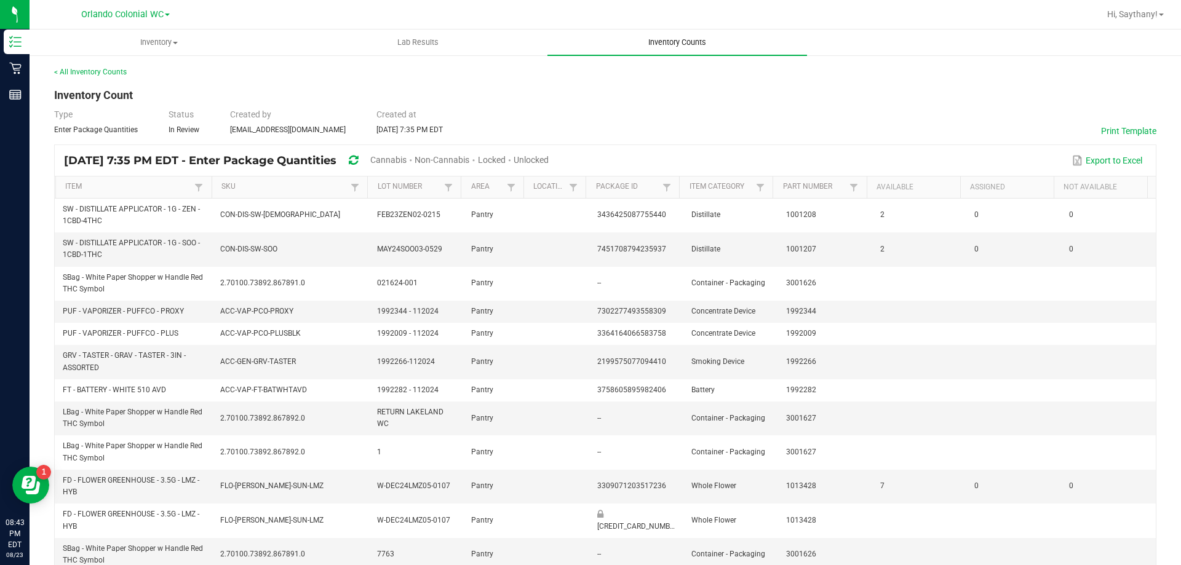
click at [696, 44] on span "Inventory Counts" at bounding box center [677, 42] width 91 height 11
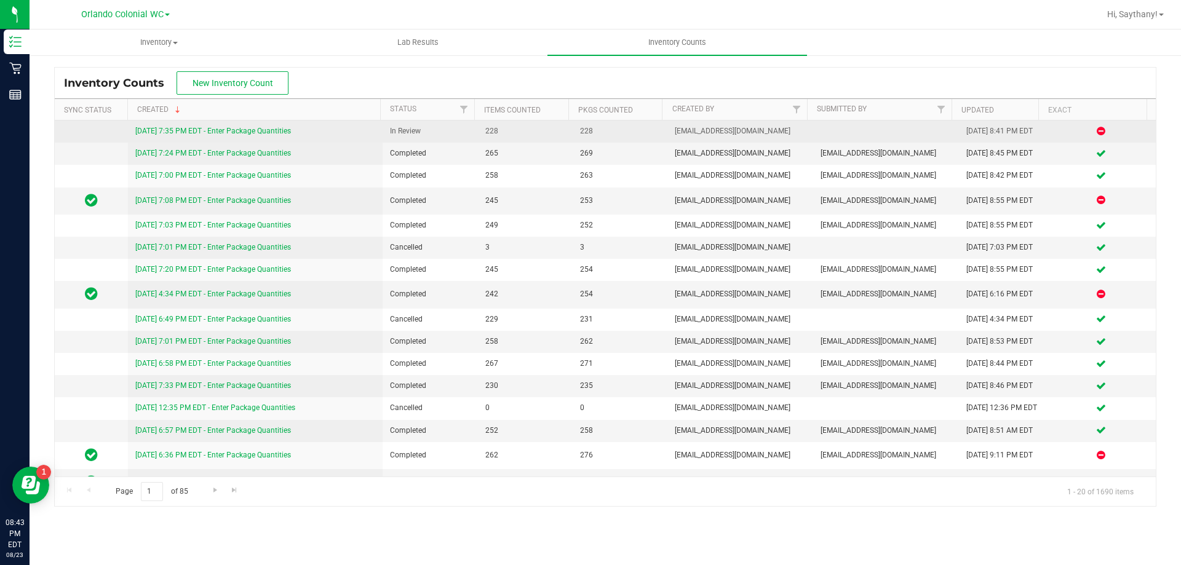
click at [285, 132] on link "[DATE] 7:35 PM EDT - Enter Package Quantities" at bounding box center [213, 131] width 156 height 9
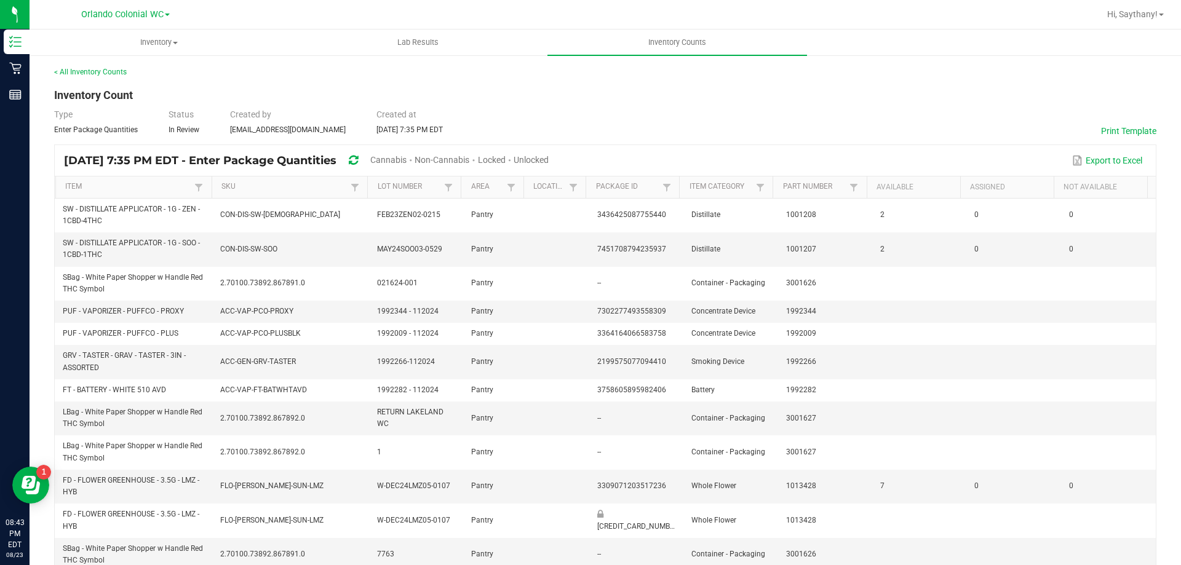
click at [393, 150] on div "[DATE] 7:35 PM EDT - Enter Package Quantities Cannabis Non-Cannabis Locked Unlo…" at bounding box center [311, 160] width 494 height 23
click at [407, 155] on span "Cannabis" at bounding box center [388, 160] width 36 height 10
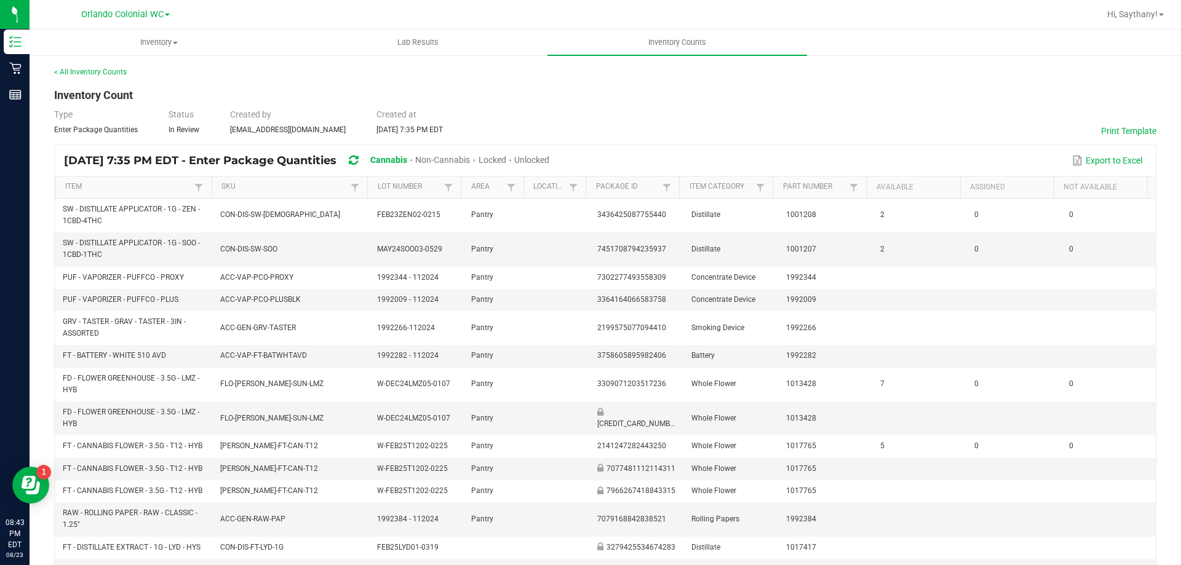
click at [549, 160] on span "Unlocked" at bounding box center [531, 160] width 35 height 10
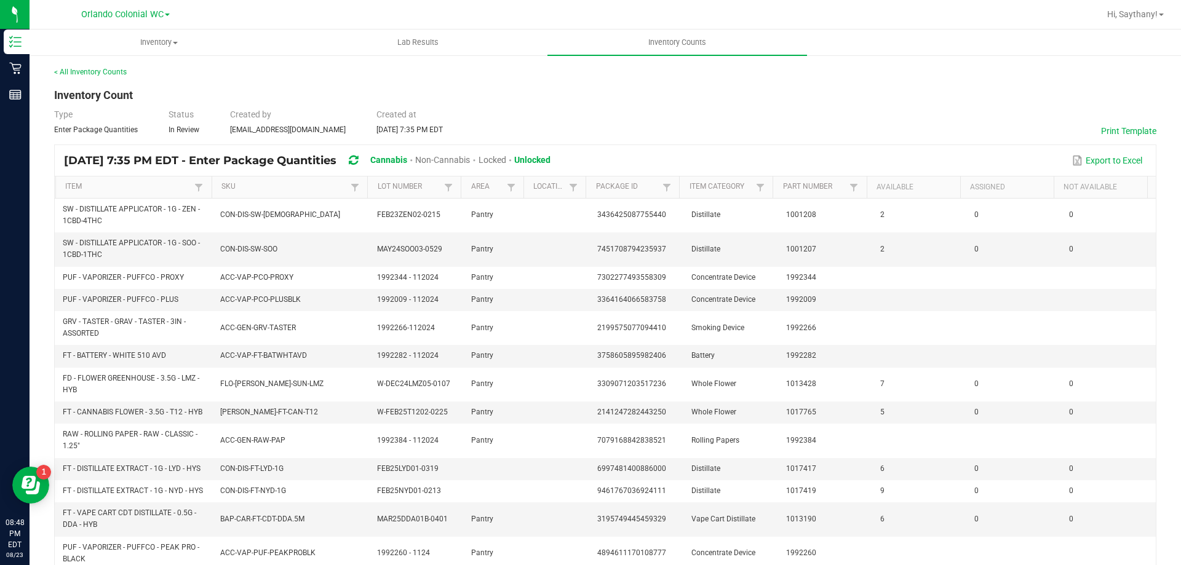
click at [917, 105] on div "< All Inventory Counts Inventory Count Type Enter Package Quantities Status In …" at bounding box center [605, 441] width 1102 height 751
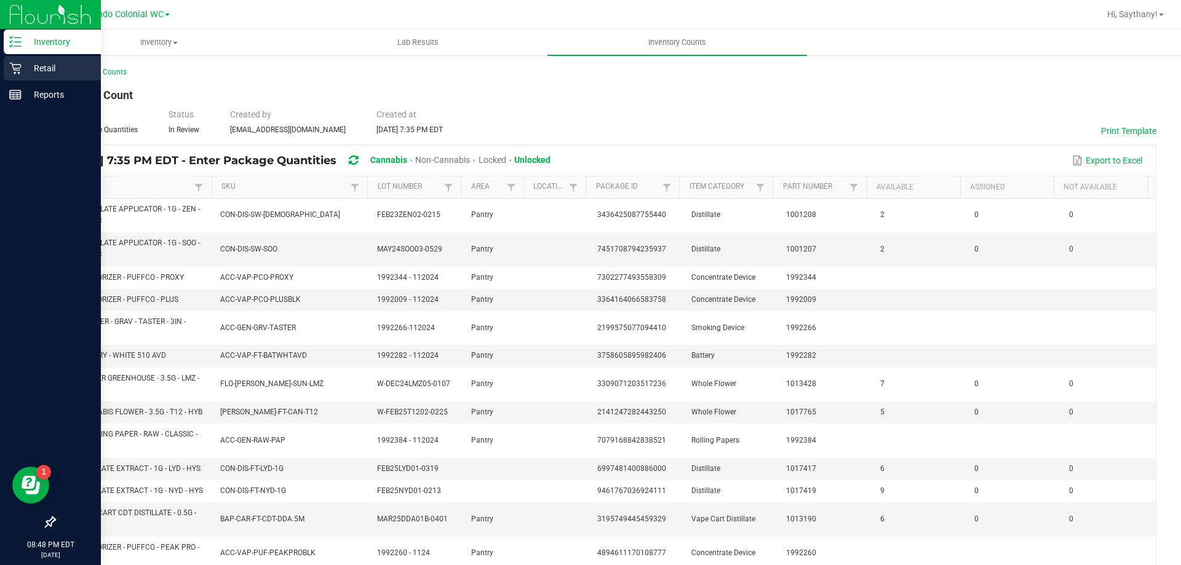
click at [25, 72] on p "Retail" at bounding box center [59, 68] width 74 height 15
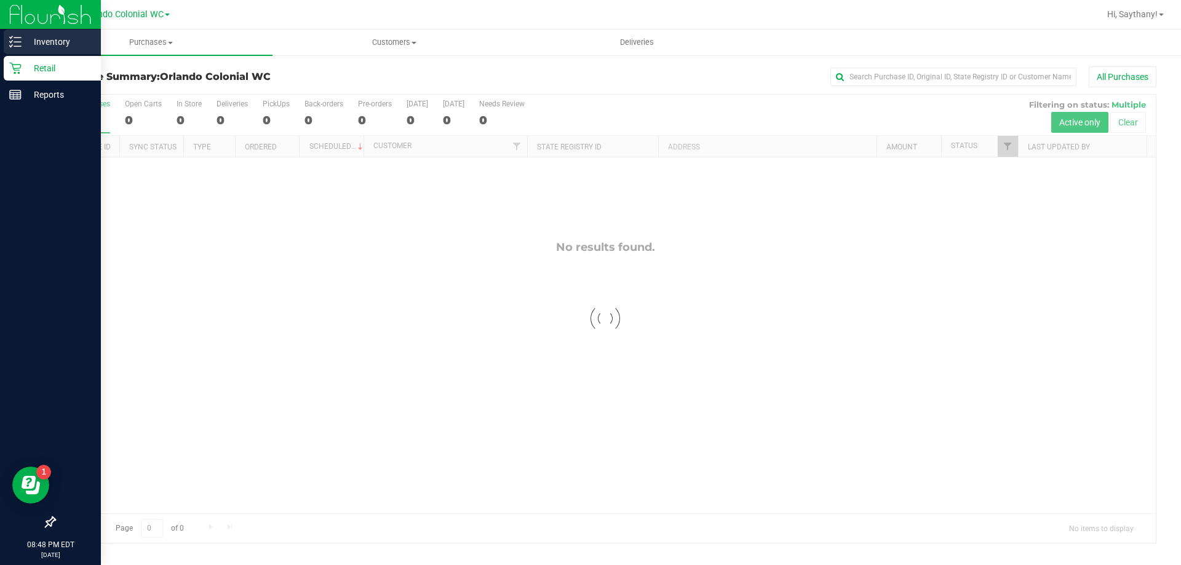
click at [73, 38] on p "Inventory" at bounding box center [59, 41] width 74 height 15
click at [38, 37] on p "Inventory" at bounding box center [59, 41] width 74 height 15
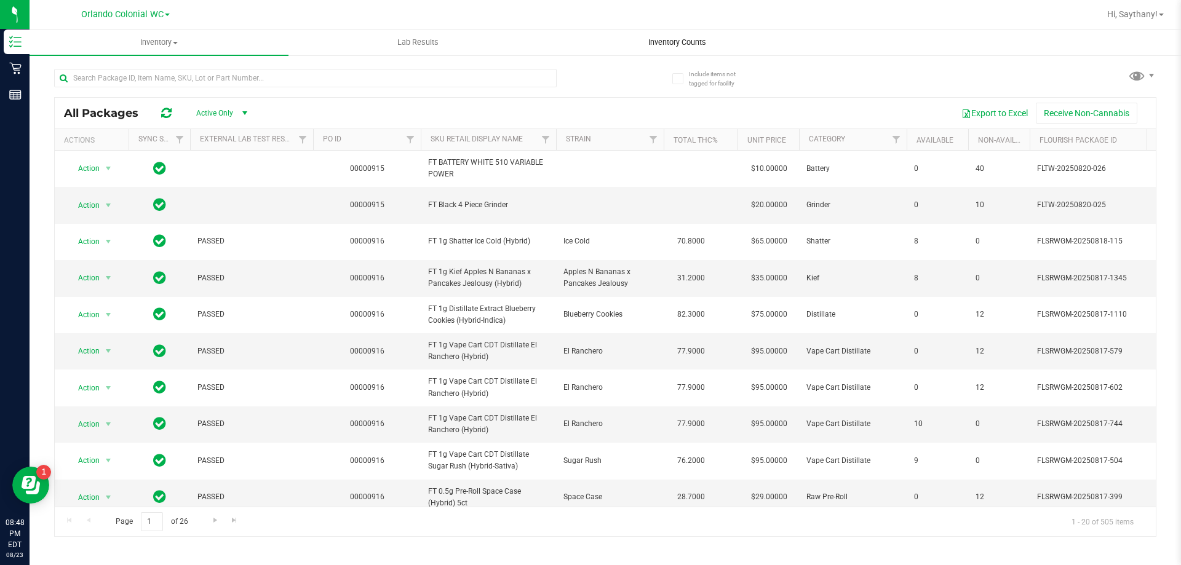
click at [698, 41] on span "Inventory Counts" at bounding box center [677, 42] width 91 height 11
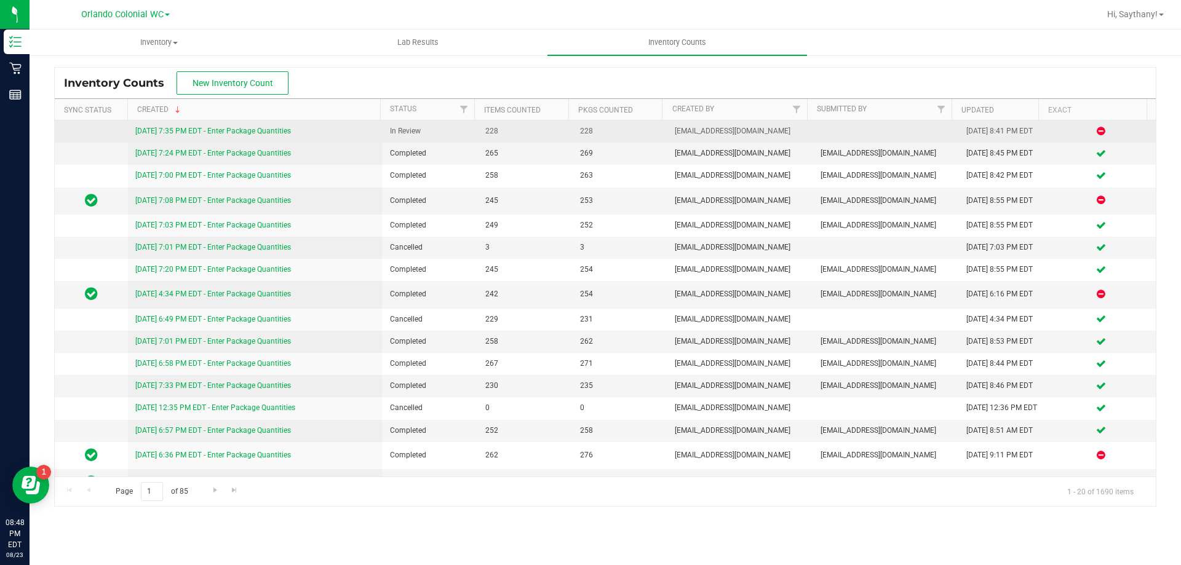
click at [217, 128] on link "[DATE] 7:35 PM EDT - Enter Package Quantities" at bounding box center [213, 131] width 156 height 9
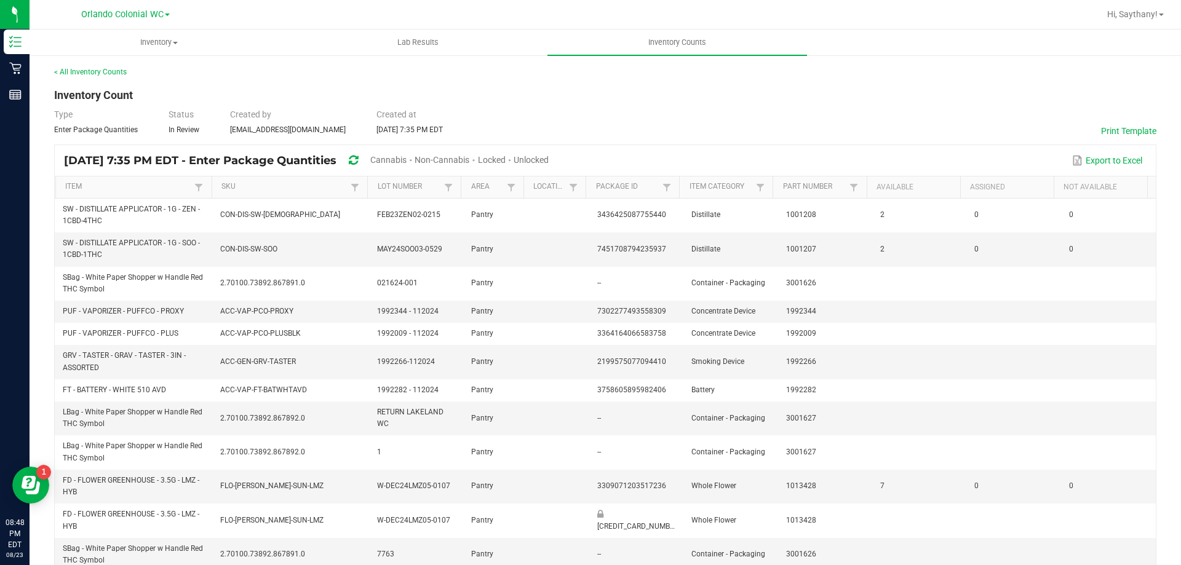
click at [415, 153] on div "Cannabis" at bounding box center [392, 160] width 44 height 23
click at [407, 156] on span "Cannabis" at bounding box center [388, 160] width 36 height 10
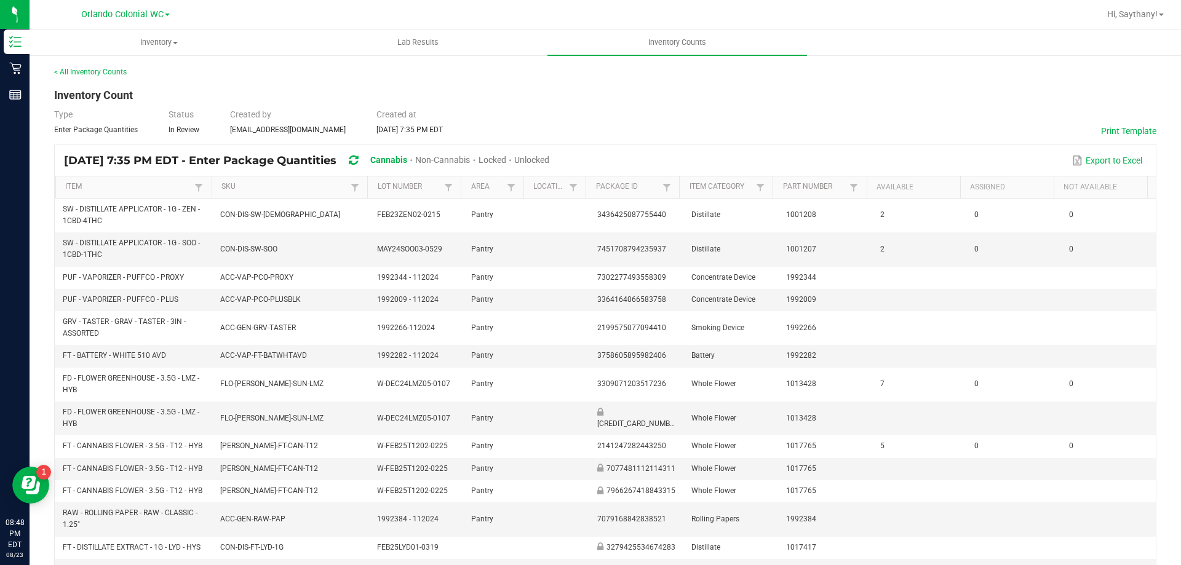
click at [549, 161] on span "Unlocked" at bounding box center [531, 160] width 35 height 10
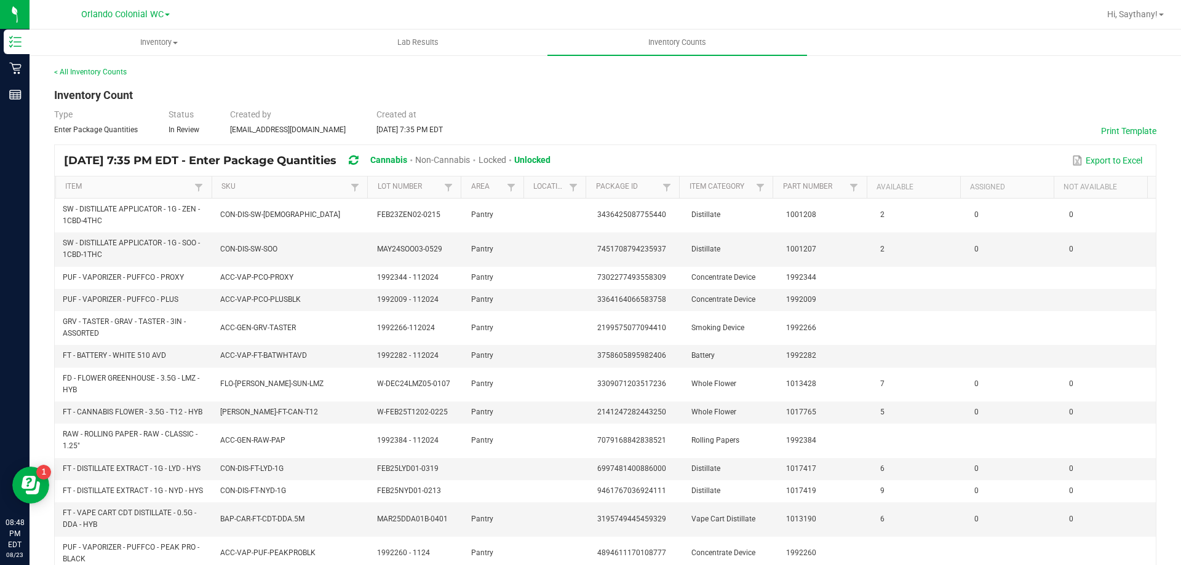
click at [617, 100] on div "< All Inventory Counts Inventory Count Type Enter Package Quantities Status In …" at bounding box center [605, 441] width 1102 height 751
click at [1142, 15] on span "Hi, Saythany!" at bounding box center [1132, 14] width 50 height 10
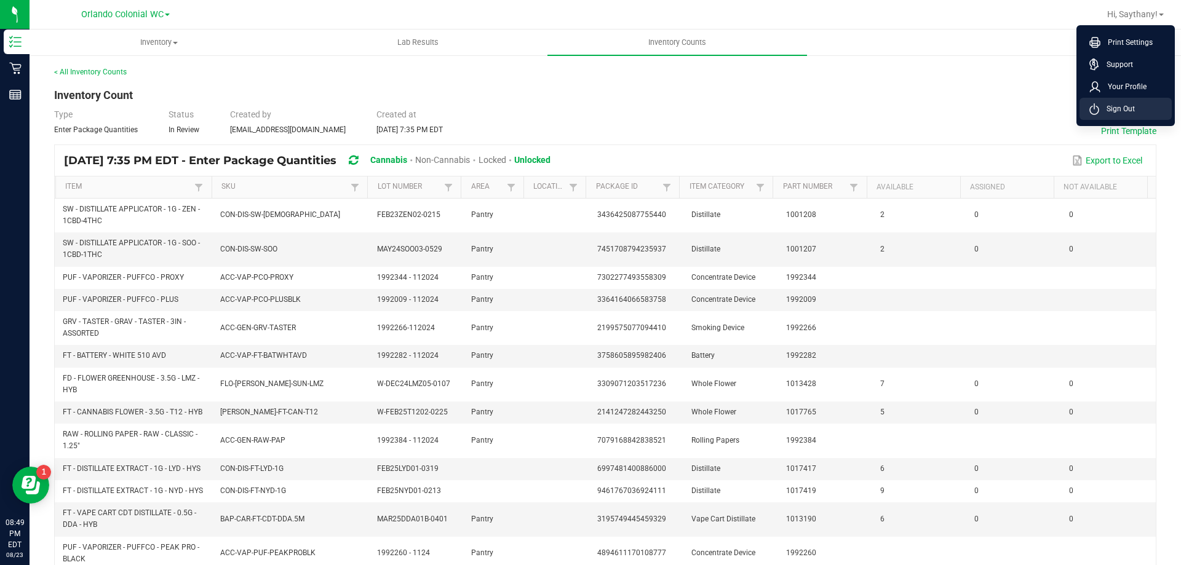
click at [1123, 116] on li "Sign Out" at bounding box center [1126, 109] width 92 height 22
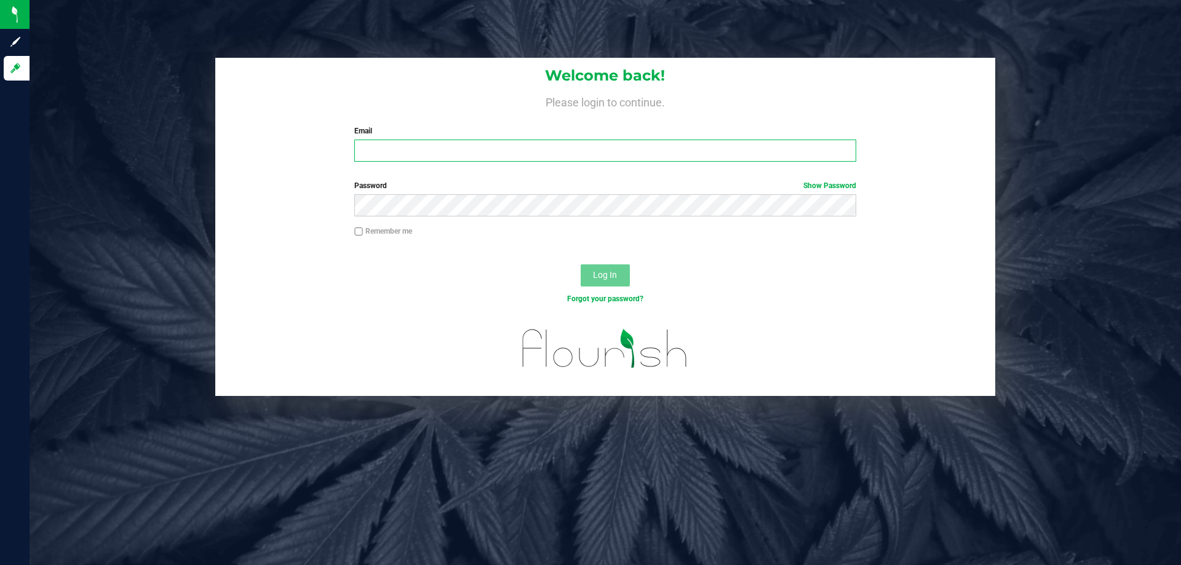
click at [536, 145] on input "Email" at bounding box center [604, 151] width 501 height 22
type input "[EMAIL_ADDRESS][DOMAIN_NAME]"
click at [581, 265] on button "Log In" at bounding box center [605, 276] width 49 height 22
